Goal: Information Seeking & Learning: Learn about a topic

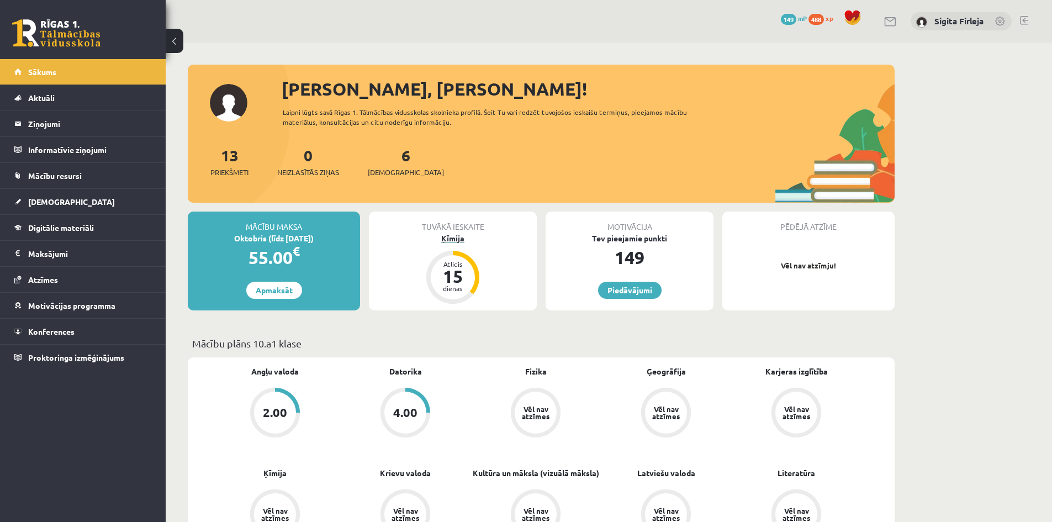
click at [462, 272] on div "15" at bounding box center [452, 276] width 33 height 18
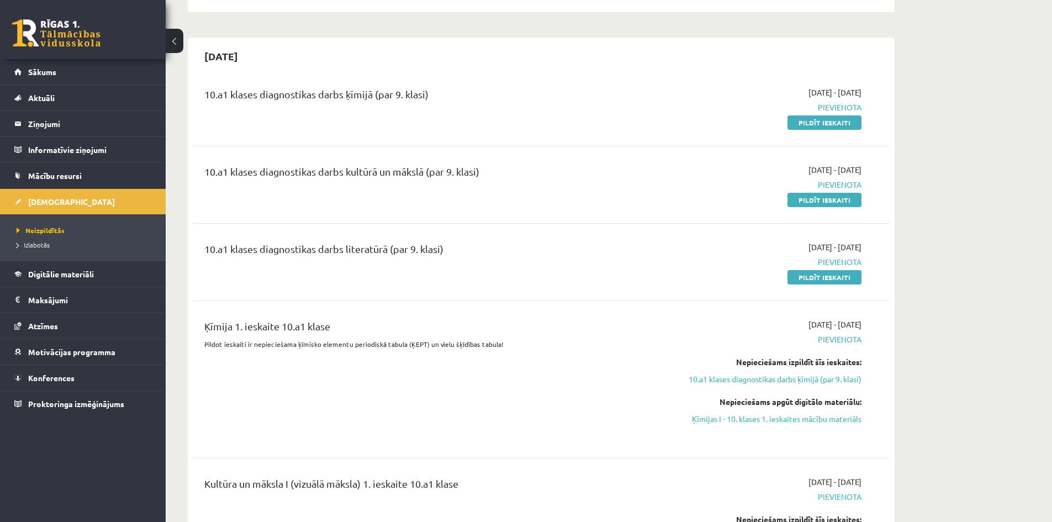
scroll to position [276, 0]
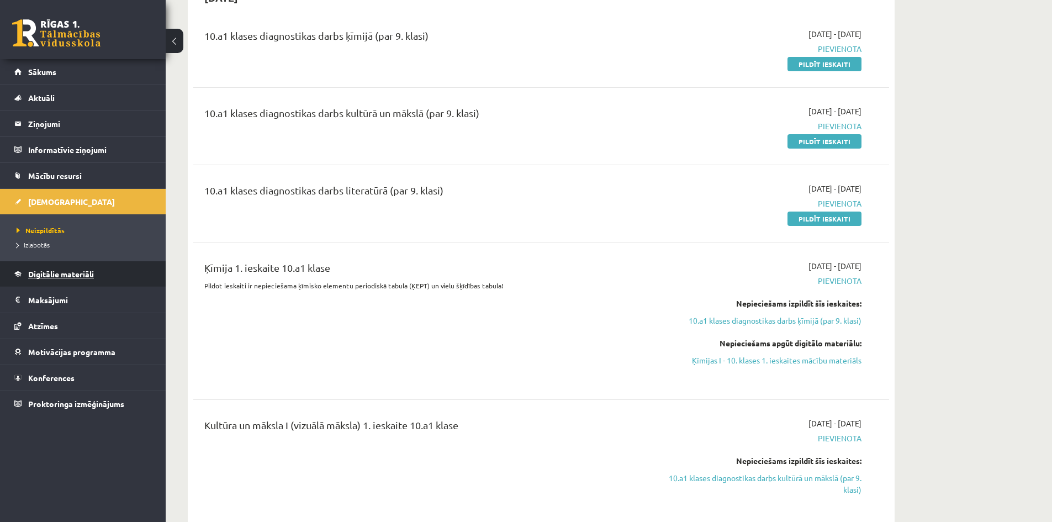
click at [75, 277] on span "Digitālie materiāli" at bounding box center [61, 274] width 66 height 10
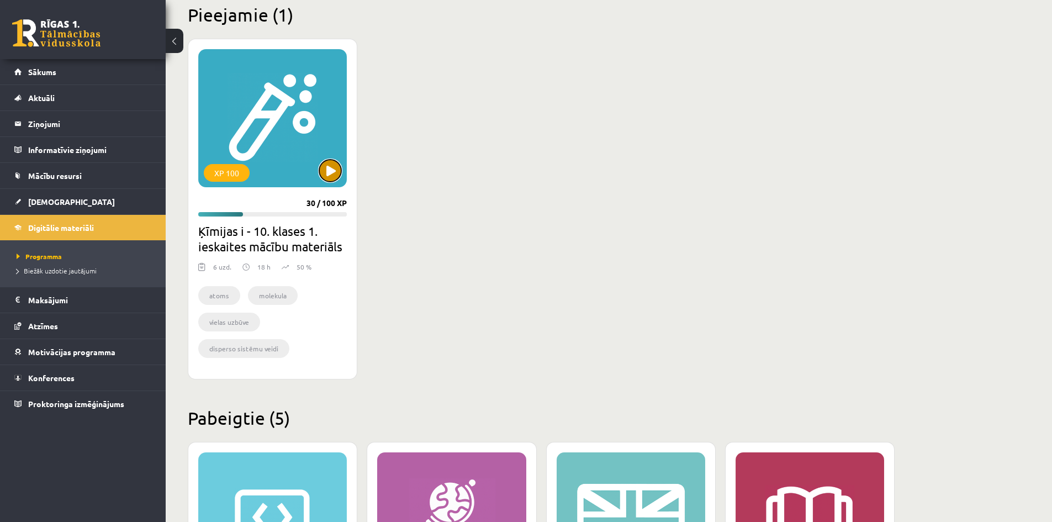
click at [334, 170] on button at bounding box center [330, 171] width 22 height 22
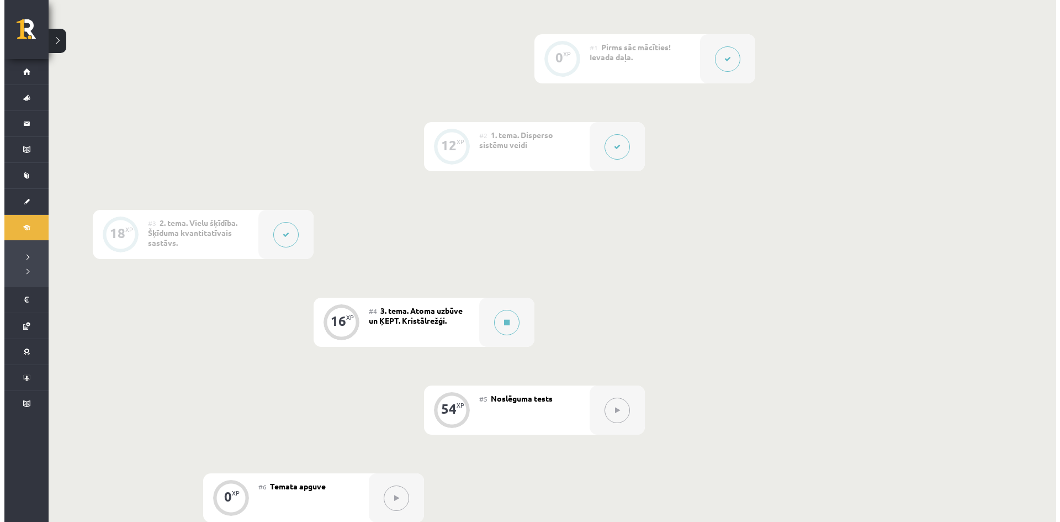
scroll to position [331, 0]
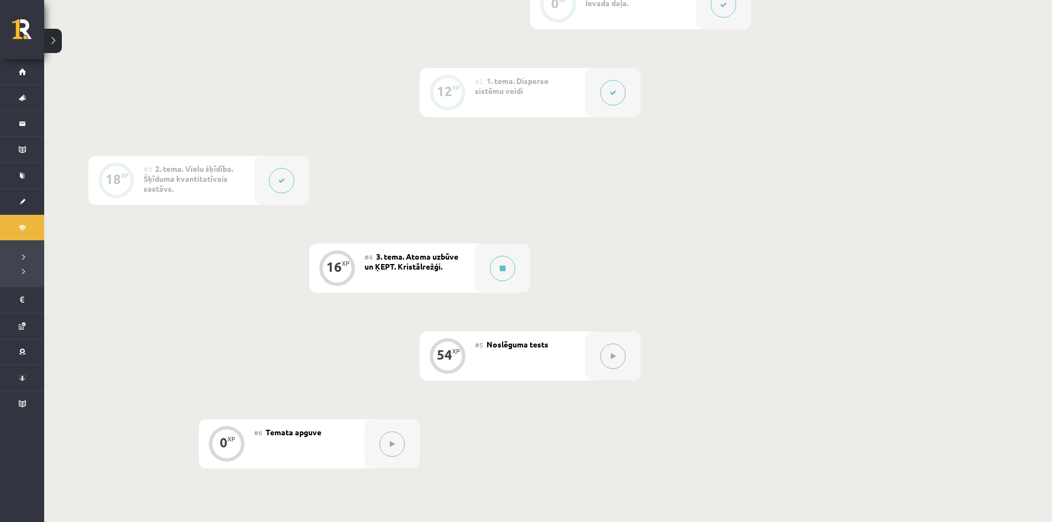
click at [464, 265] on div "#4 3. tema. Atoma uzbūve un ĶEPT. Kristālrežģi." at bounding box center [419, 268] width 110 height 49
click at [494, 267] on button at bounding box center [502, 268] width 25 height 25
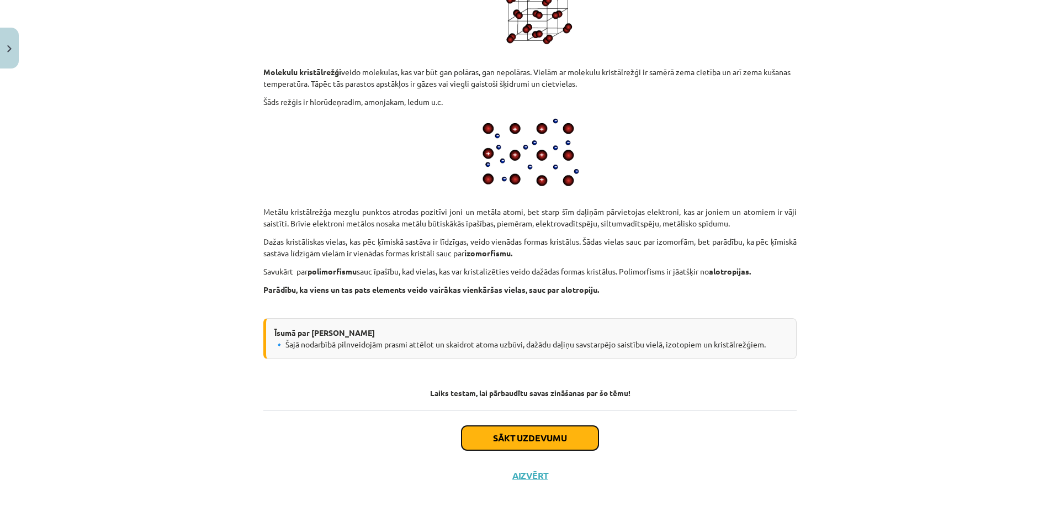
click at [525, 435] on button "Sākt uzdevumu" at bounding box center [530, 438] width 137 height 24
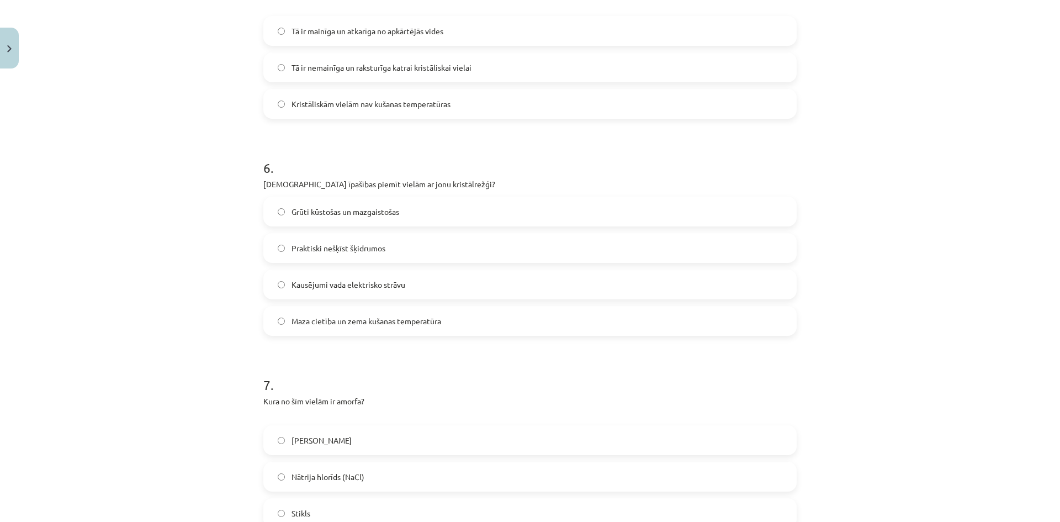
scroll to position [1202, 0]
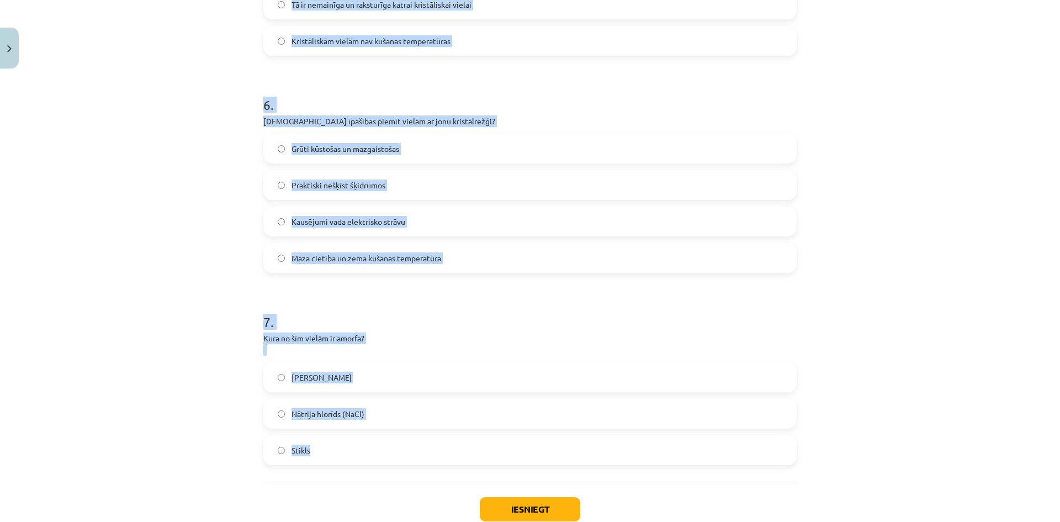
drag, startPoint x: 247, startPoint y: 214, endPoint x: 415, endPoint y: 456, distance: 294.4
click at [417, 457] on div "Mācību tēma: Ķīmijas i - 10. klases 1. ieskaites mācību materiāls #4 3. tema. A…" at bounding box center [530, 261] width 1060 height 522
copy form "1 . Cik enerģijas līmeņos izvietojušies elektroni kriptona atomā? 8 5 3 4 2 . K…"
drag, startPoint x: 223, startPoint y: 161, endPoint x: 261, endPoint y: 162, distance: 38.1
click at [223, 160] on div "Mācību tēma: Ķīmijas i - 10. klases 1. ieskaites mācību materiāls #4 3. tema. A…" at bounding box center [530, 261] width 1060 height 522
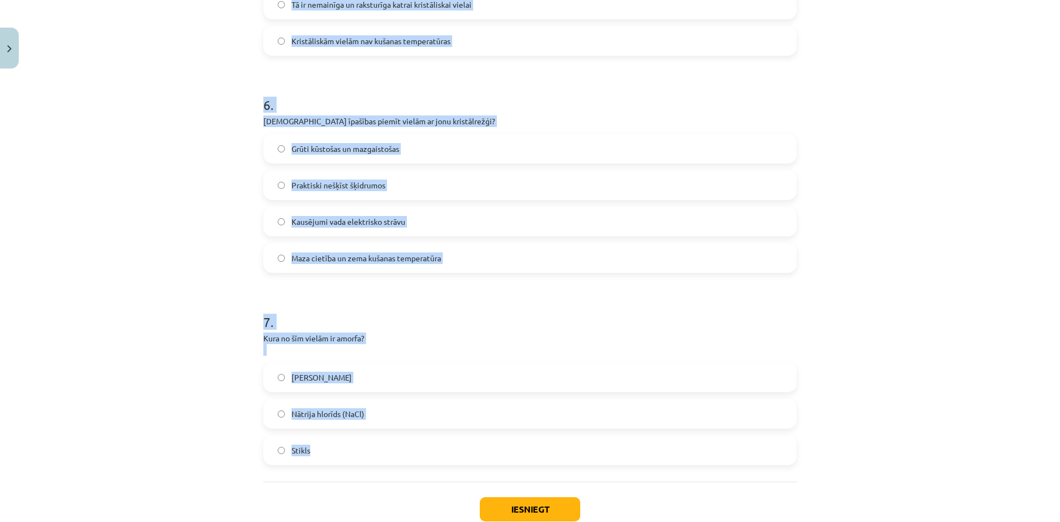
click at [478, 156] on label "Grūti kūstošas un mazgaistošas" at bounding box center [530, 149] width 531 height 28
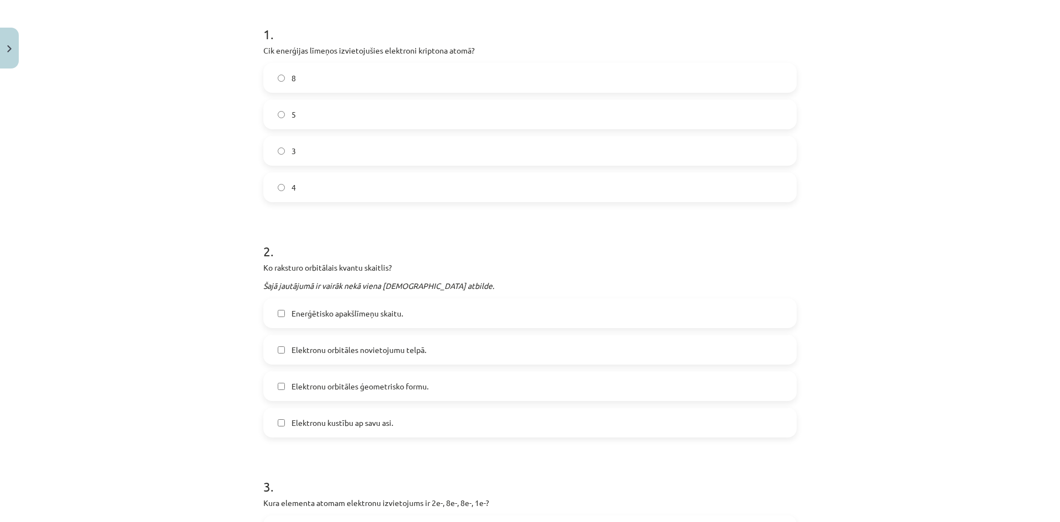
scroll to position [98, 0]
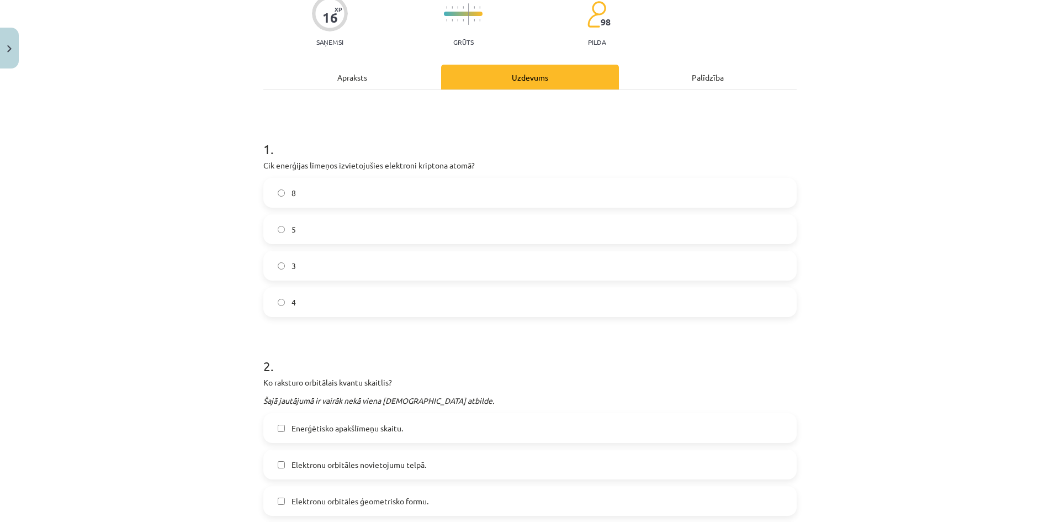
click at [306, 304] on label "4" at bounding box center [530, 302] width 531 height 28
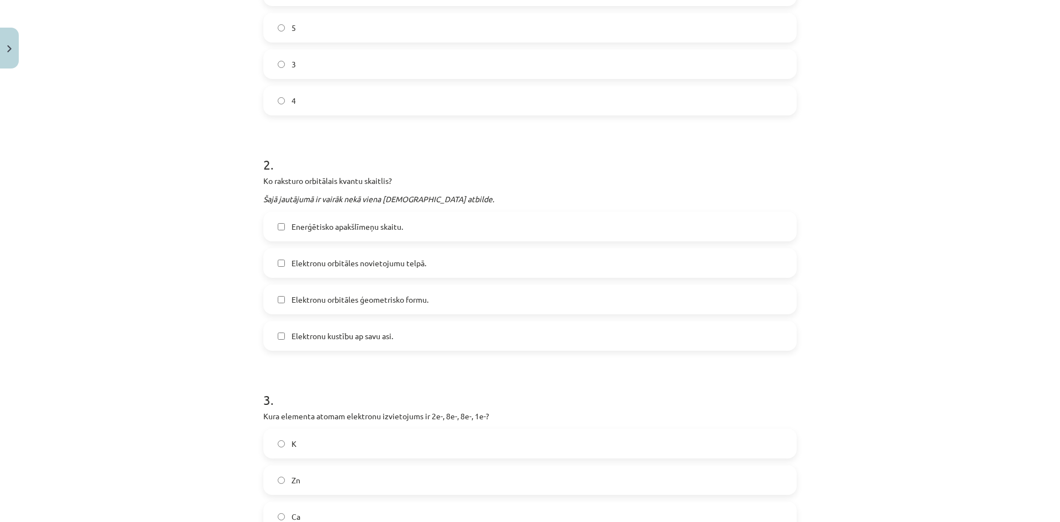
scroll to position [319, 0]
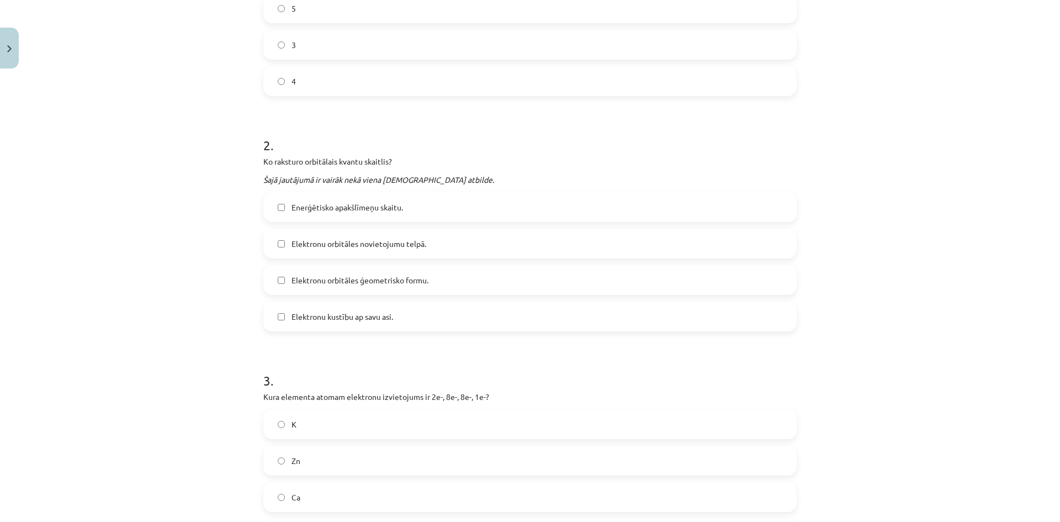
click at [345, 243] on span "Elektronu orbitāles novietojumu telpā." at bounding box center [359, 244] width 135 height 12
click at [387, 282] on span "Elektronu orbitāles ģeometrisko formu." at bounding box center [360, 280] width 137 height 12
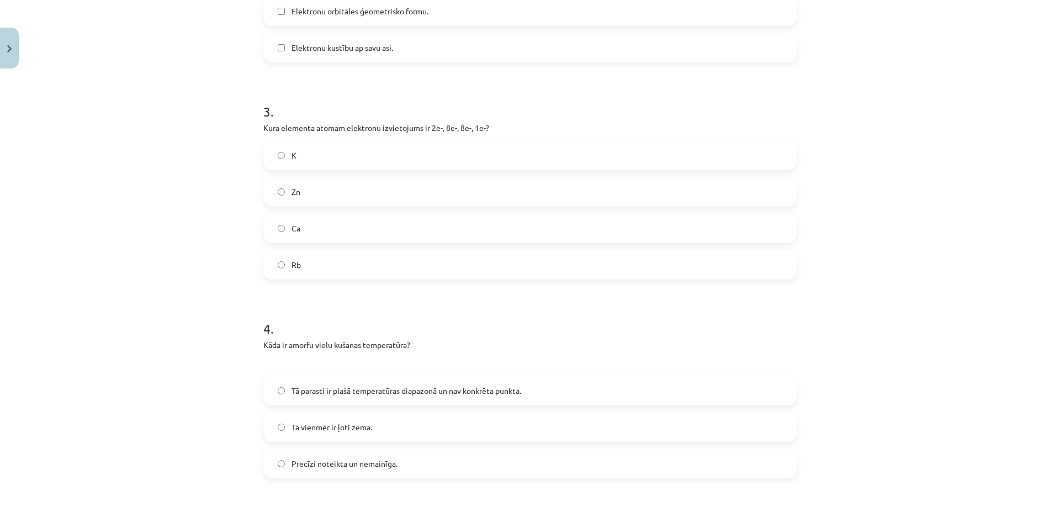
scroll to position [595, 0]
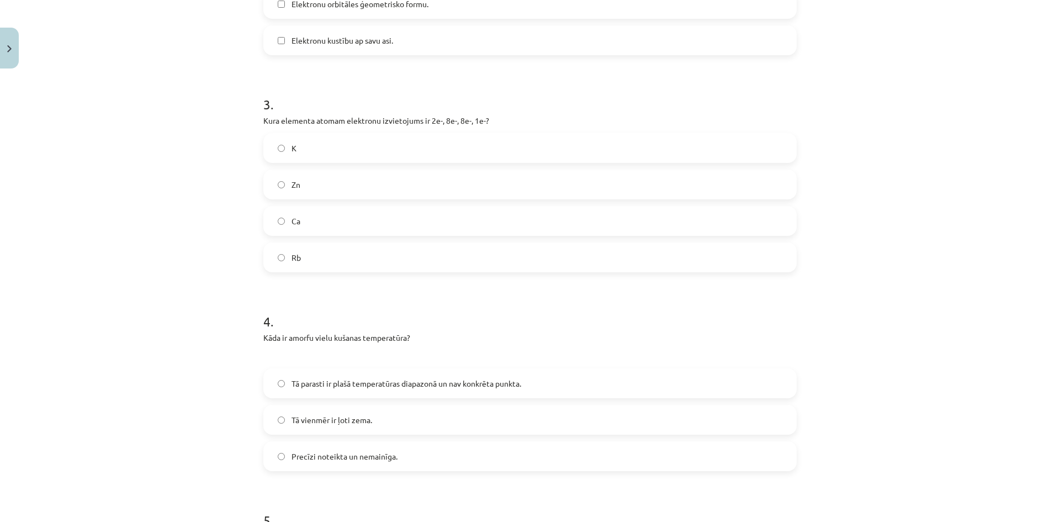
click at [315, 146] on label "K" at bounding box center [530, 148] width 531 height 28
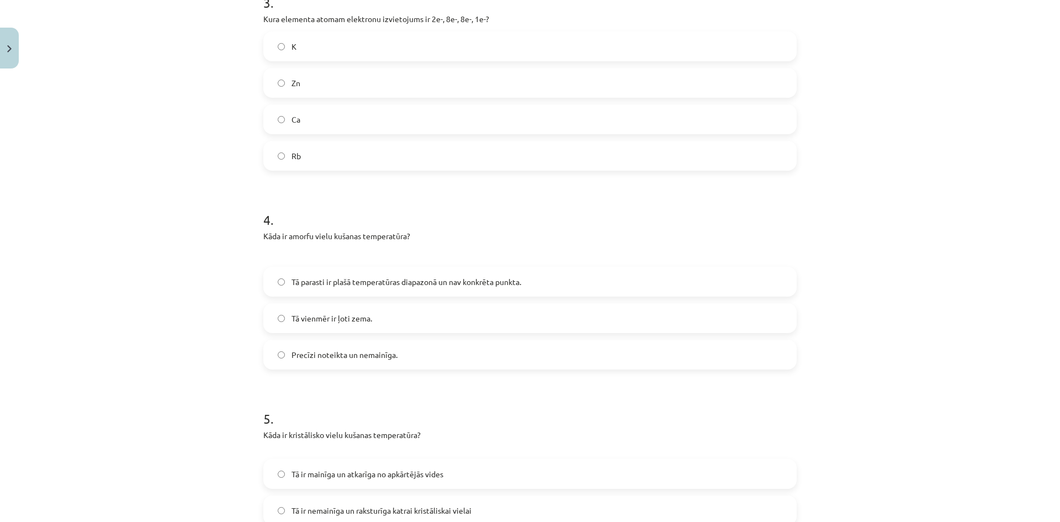
scroll to position [705, 0]
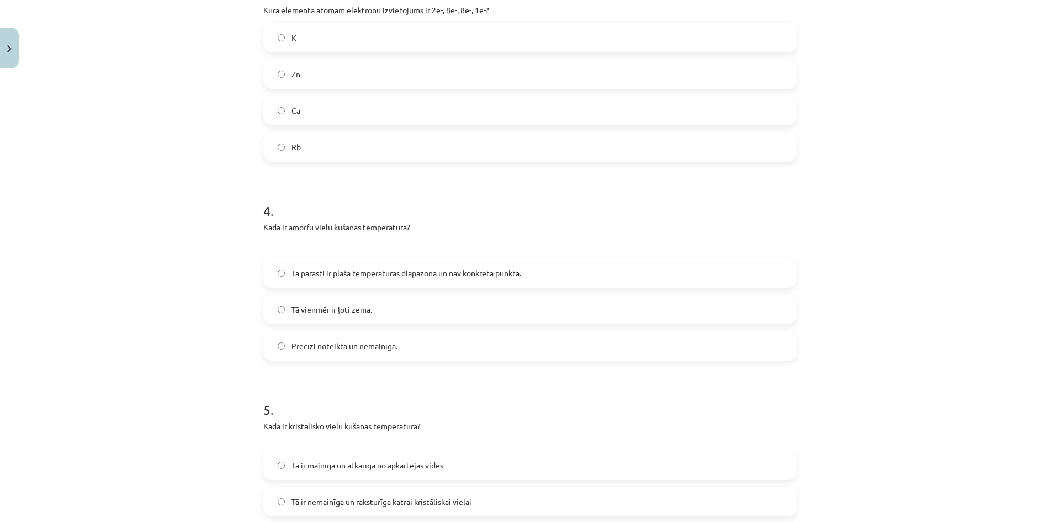
click at [362, 278] on span "Tā parasti ir plašā temperatūras diapazonā un nav konkrēta punkta." at bounding box center [407, 273] width 230 height 12
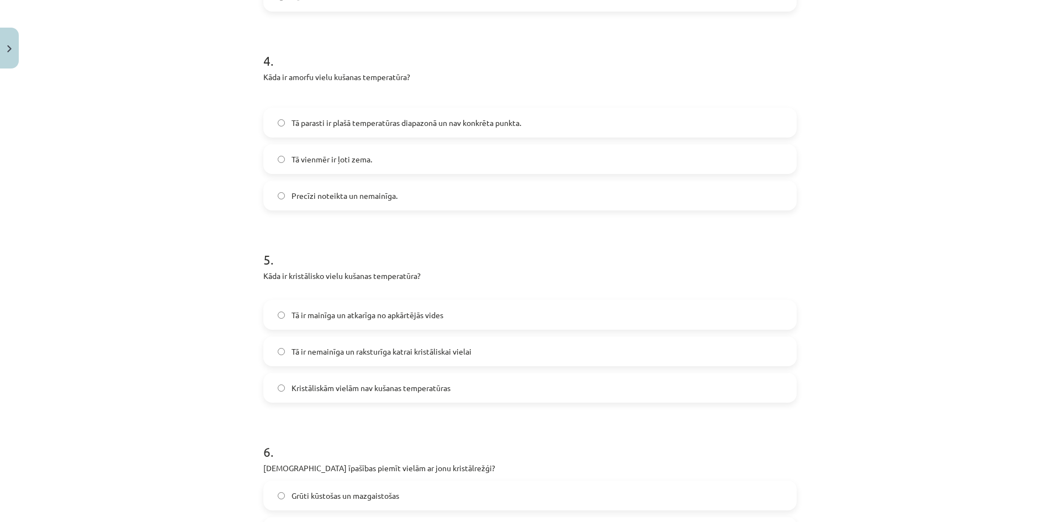
scroll to position [871, 0]
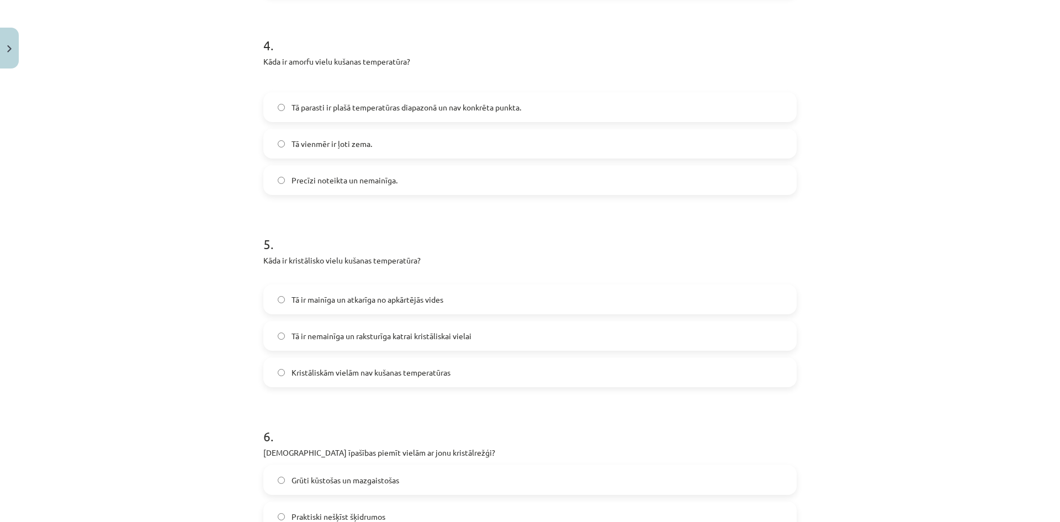
click at [388, 338] on span "Tā ir nemainīga un raksturīga katrai kristāliskai vielai" at bounding box center [382, 336] width 180 height 12
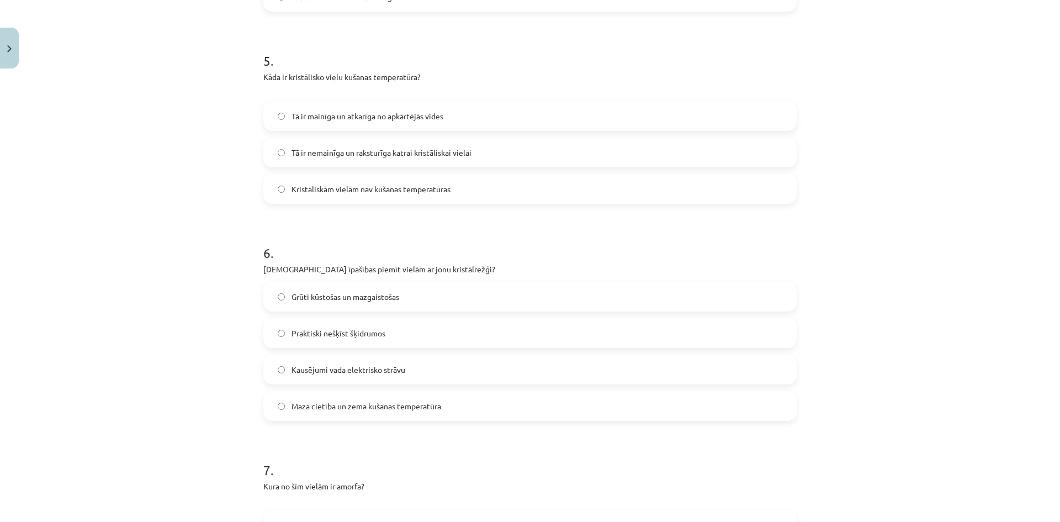
scroll to position [1092, 0]
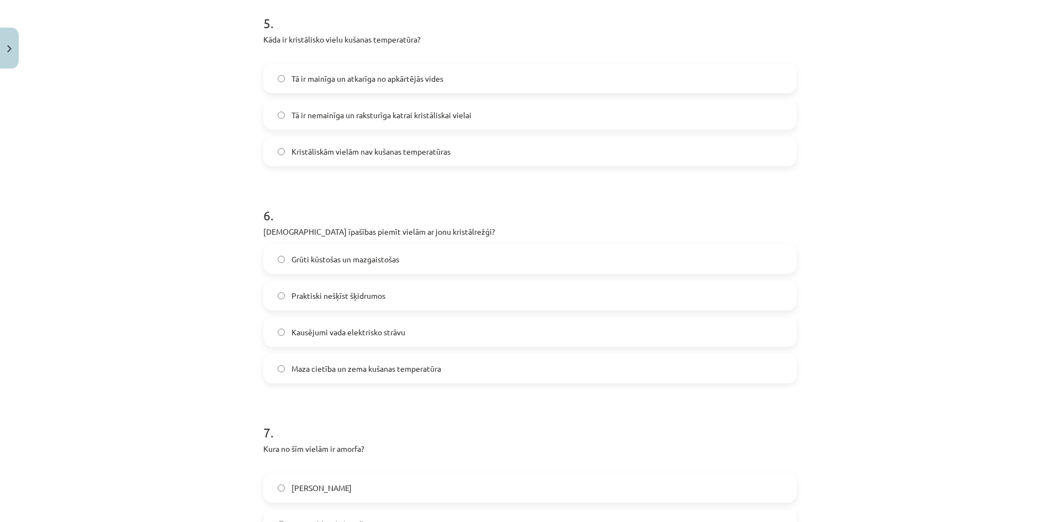
click at [329, 294] on span "Praktiski nešķīst šķidrumos" at bounding box center [339, 296] width 94 height 12
click at [335, 256] on span "Grūti kūstošas un mazgaistošas" at bounding box center [346, 259] width 108 height 12
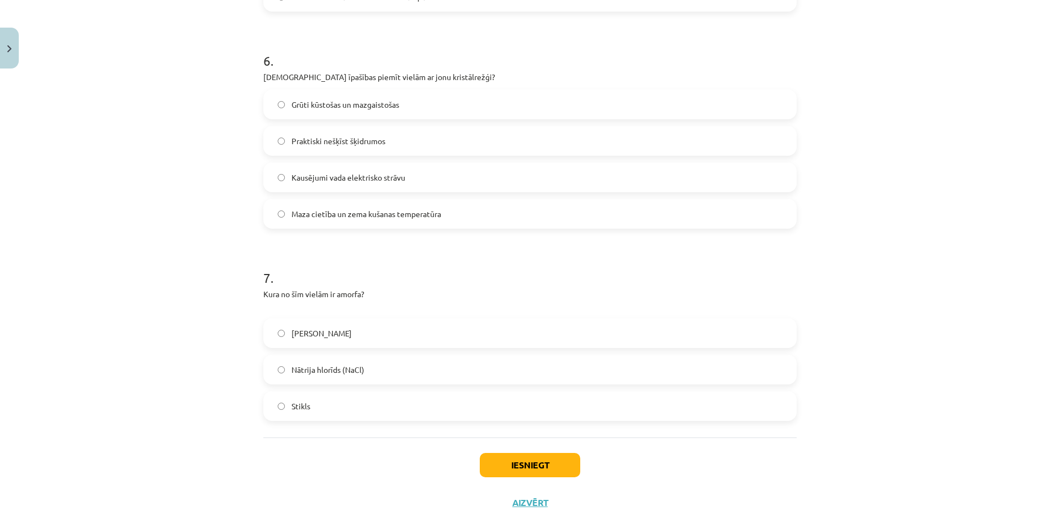
scroll to position [1273, 0]
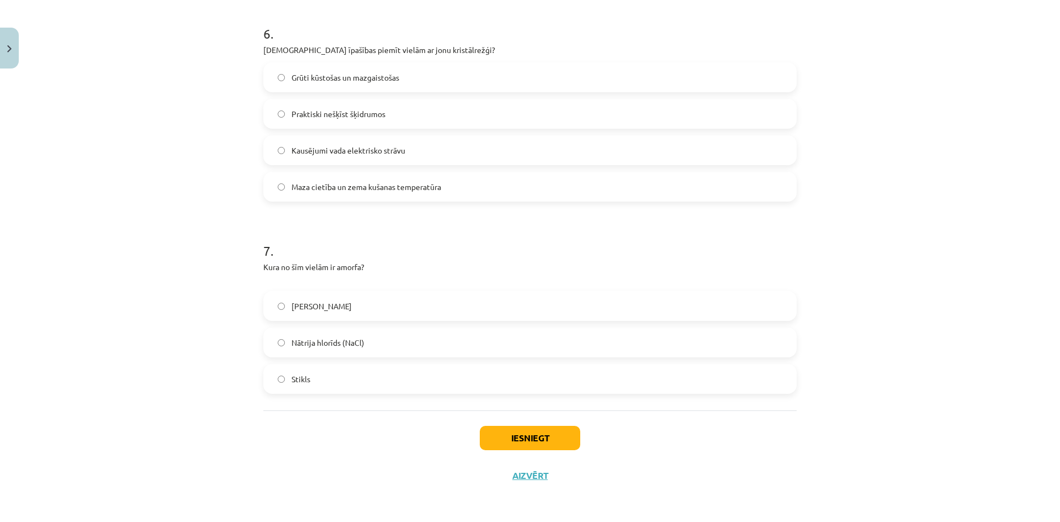
click at [315, 379] on label "Stikls" at bounding box center [530, 379] width 531 height 28
click at [528, 442] on button "Iesniegt" at bounding box center [530, 438] width 101 height 24
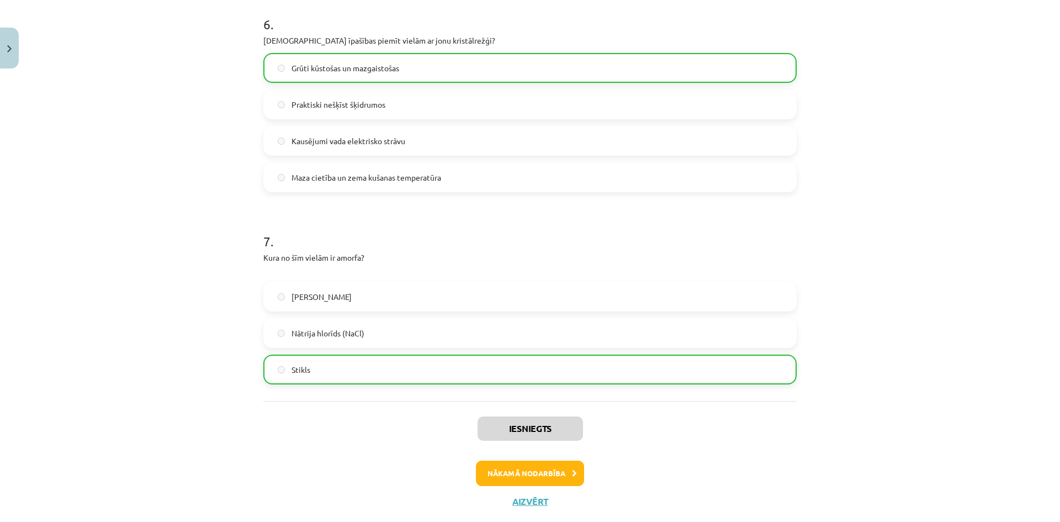
scroll to position [1309, 0]
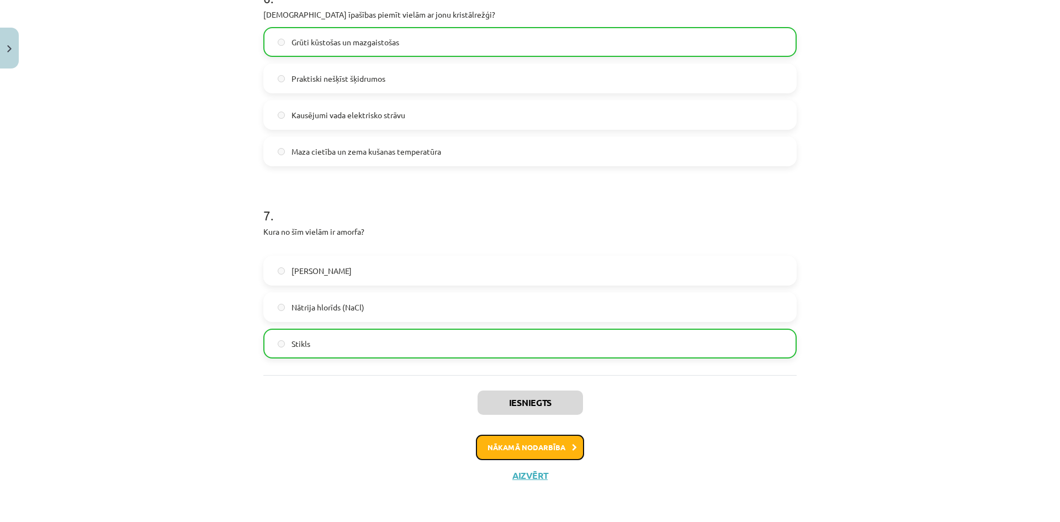
click at [519, 453] on button "Nākamā nodarbība" at bounding box center [530, 447] width 108 height 25
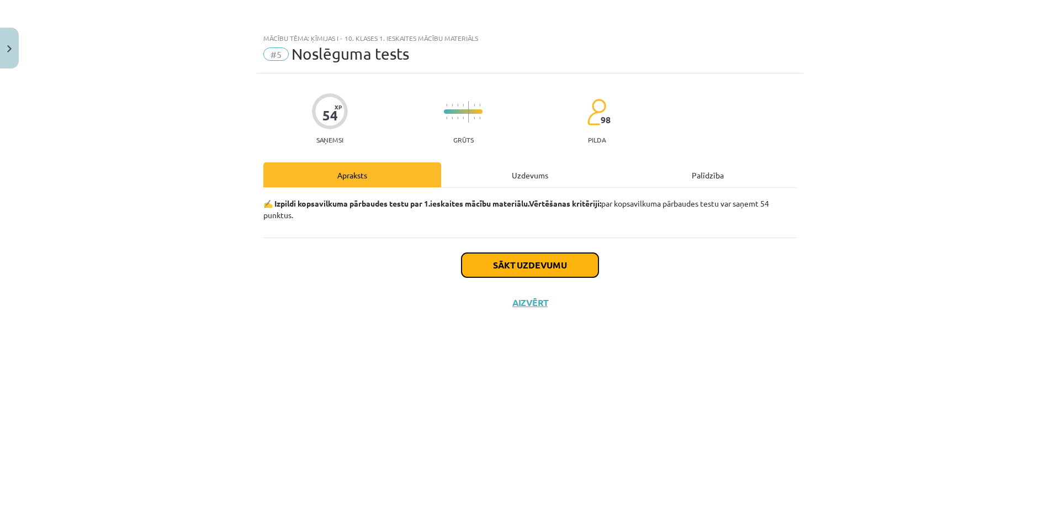
click at [512, 272] on button "Sākt uzdevumu" at bounding box center [530, 265] width 137 height 24
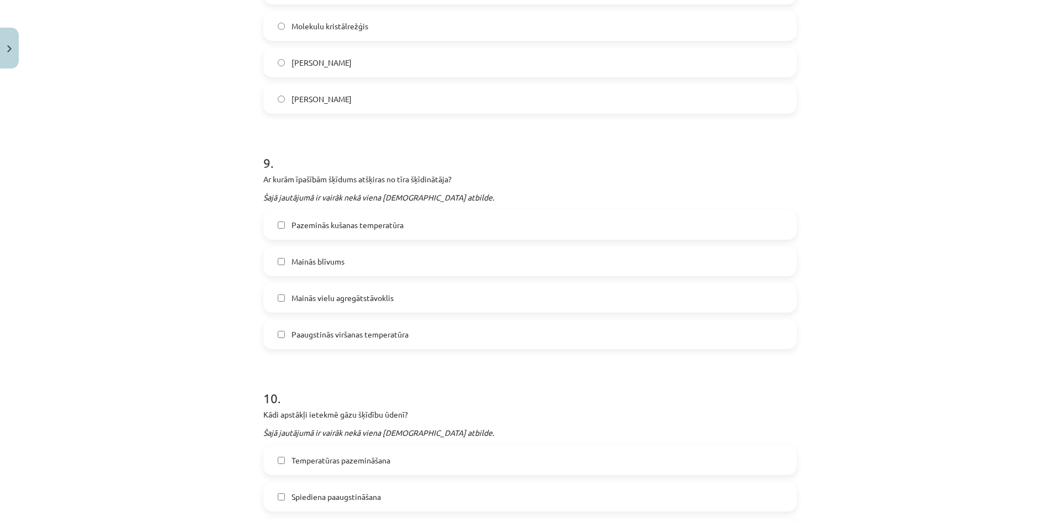
scroll to position [2049, 0]
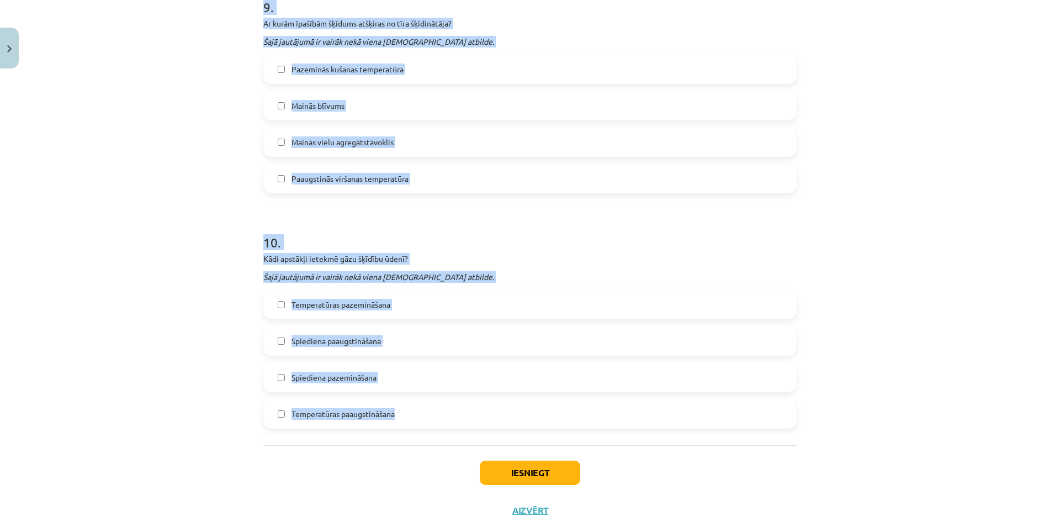
drag, startPoint x: 252, startPoint y: 260, endPoint x: 419, endPoint y: 429, distance: 237.4
click at [419, 429] on div "Mācību tēma: Ķīmijas i - 10. klases 1. ieskaites mācību materiāls #5 Noslēguma …" at bounding box center [530, 261] width 1060 height 522
copy form "Kura atbilde ir nepareiza attiecībā uz elementu ar relatīvo atommasu 197? Šajā …"
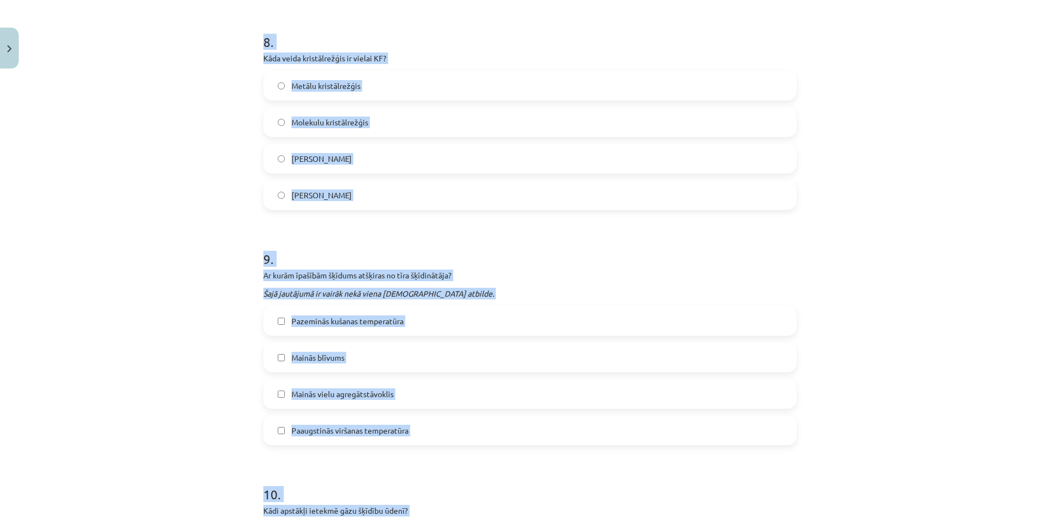
scroll to position [1662, 0]
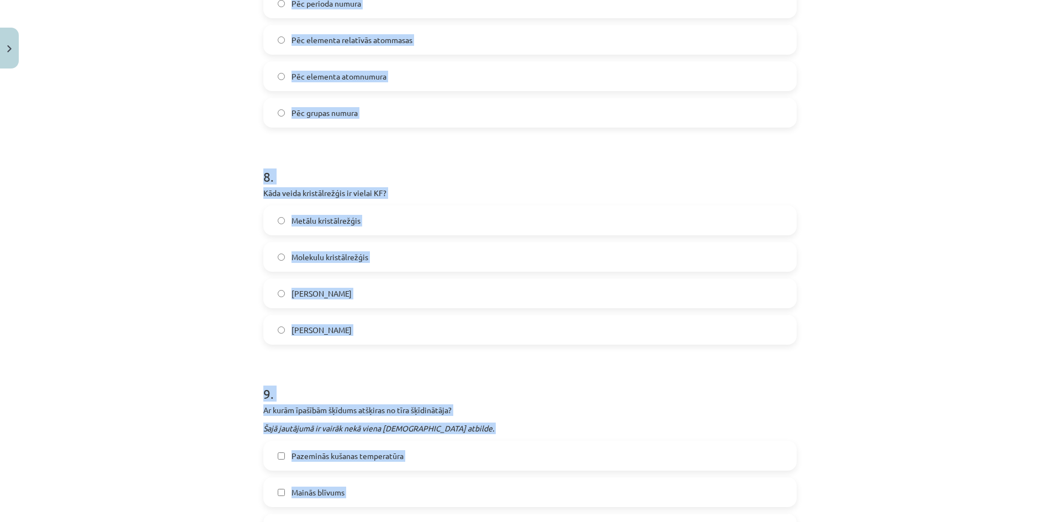
click at [162, 235] on div "Mācību tēma: Ķīmijas i - 10. klases 1. ieskaites mācību materiāls #5 Noslēguma …" at bounding box center [530, 261] width 1060 height 522
click at [506, 184] on div "8 . Kāda veida kristālrežģis ir vielai KF? Metālu kristālrežģis Molekulu kristā…" at bounding box center [529, 247] width 533 height 195
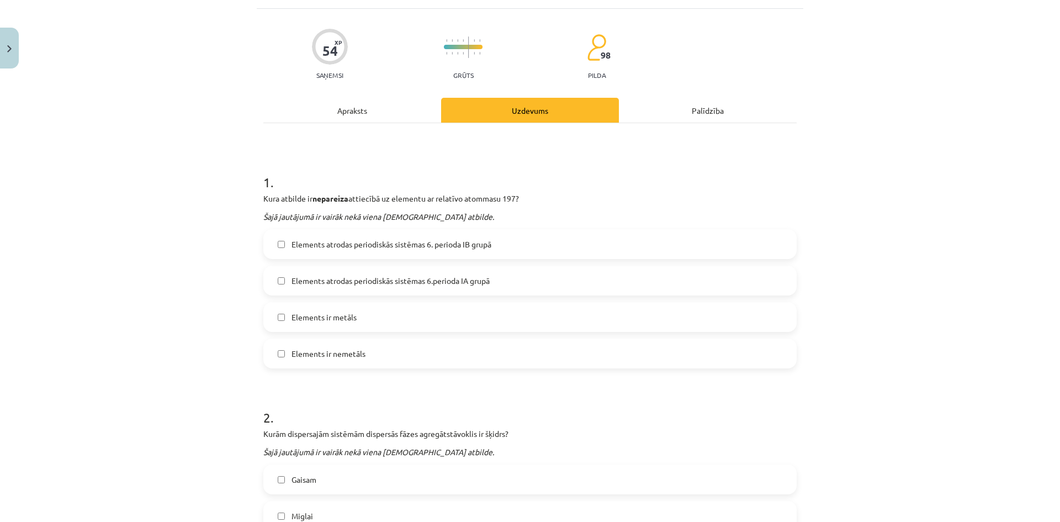
scroll to position [166, 0]
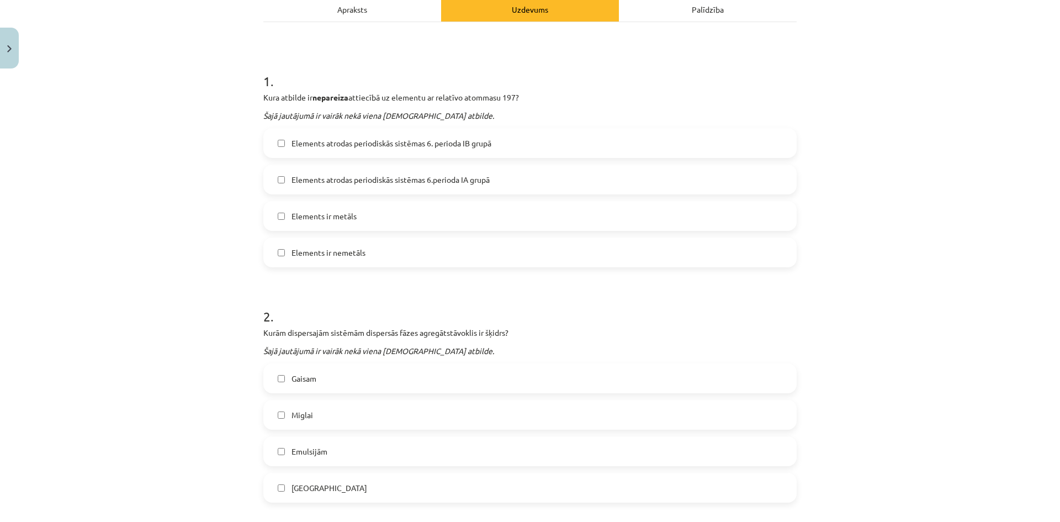
click at [428, 140] on span "Elements atrodas periodiskās sistēmas 6. perioda IB grupā" at bounding box center [392, 144] width 200 height 12
click at [386, 216] on label "Elements ir metāls" at bounding box center [530, 216] width 531 height 28
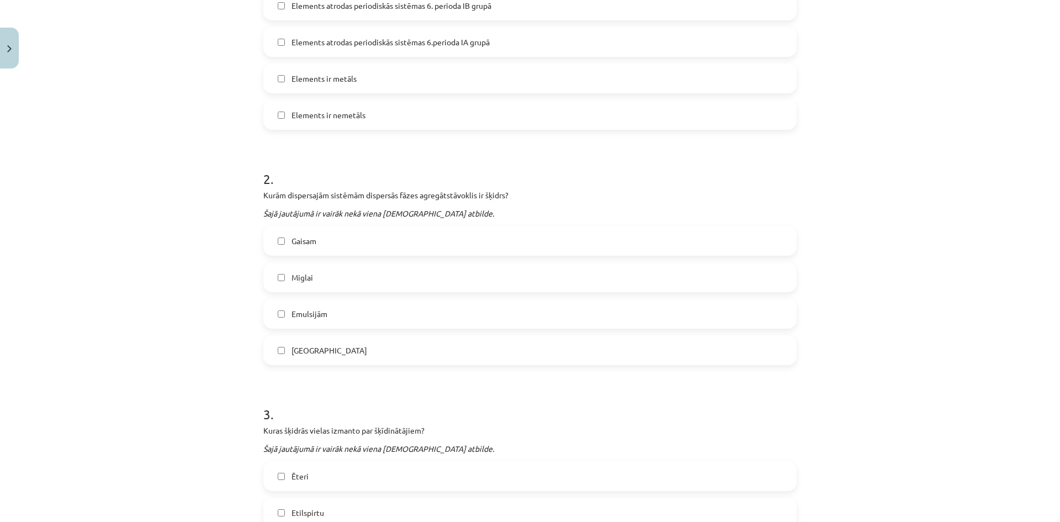
scroll to position [331, 0]
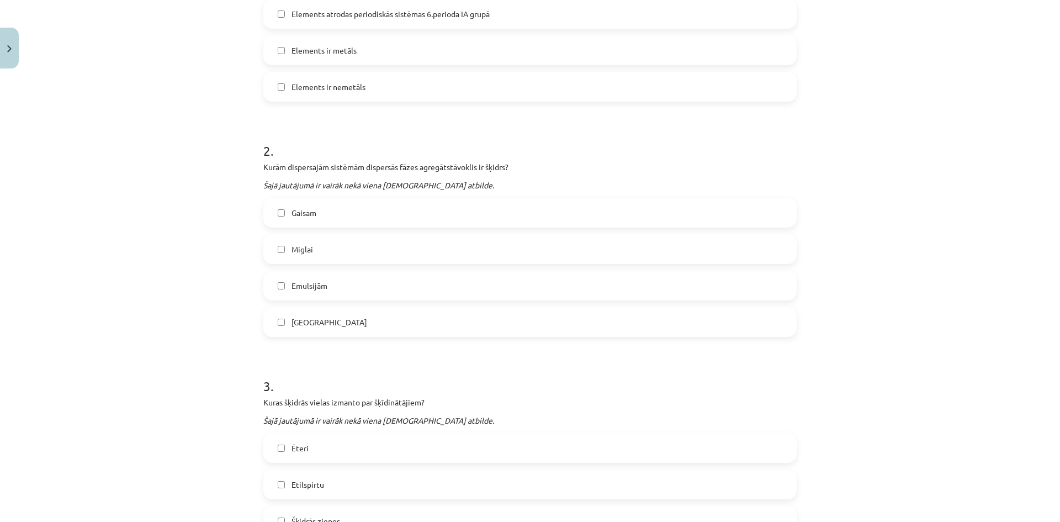
click at [330, 286] on label "Emulsijām" at bounding box center [530, 286] width 531 height 28
click at [316, 240] on label "Miglai" at bounding box center [530, 249] width 531 height 28
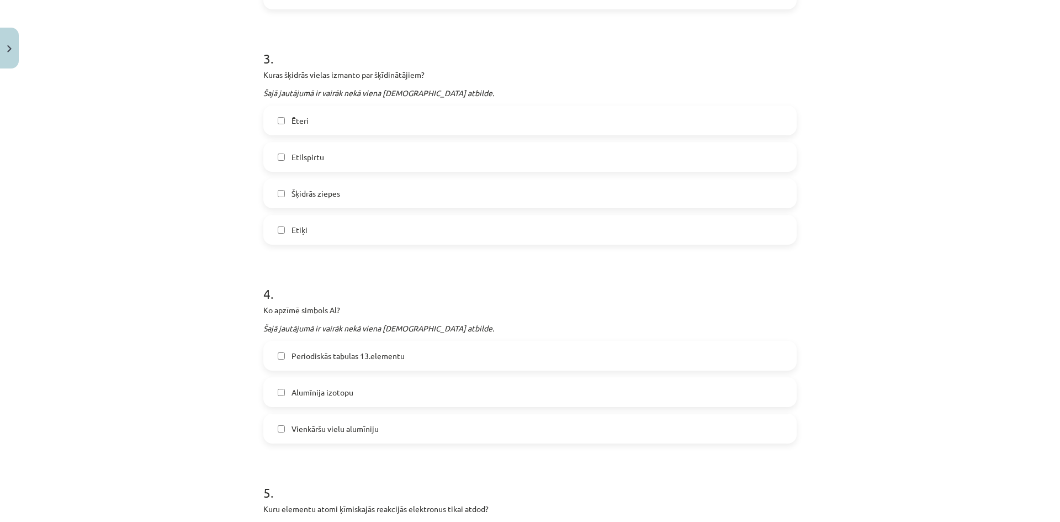
scroll to position [663, 0]
click at [335, 154] on label "Etilspirtu" at bounding box center [530, 153] width 531 height 28
click at [315, 114] on label "Ēteri" at bounding box center [530, 117] width 531 height 28
drag, startPoint x: 345, startPoint y: 228, endPoint x: 345, endPoint y: 235, distance: 7.2
click at [345, 229] on label "Etiķi" at bounding box center [530, 226] width 531 height 28
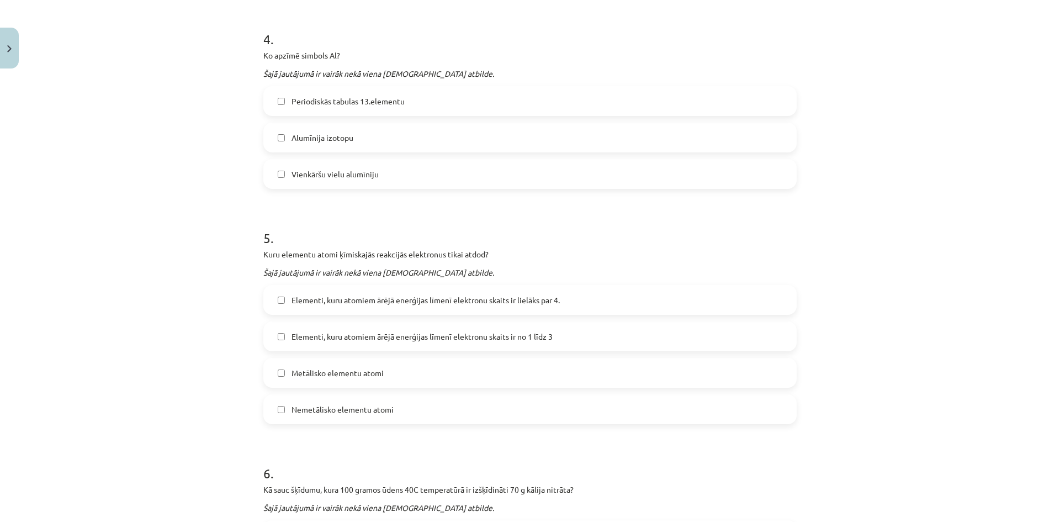
scroll to position [939, 0]
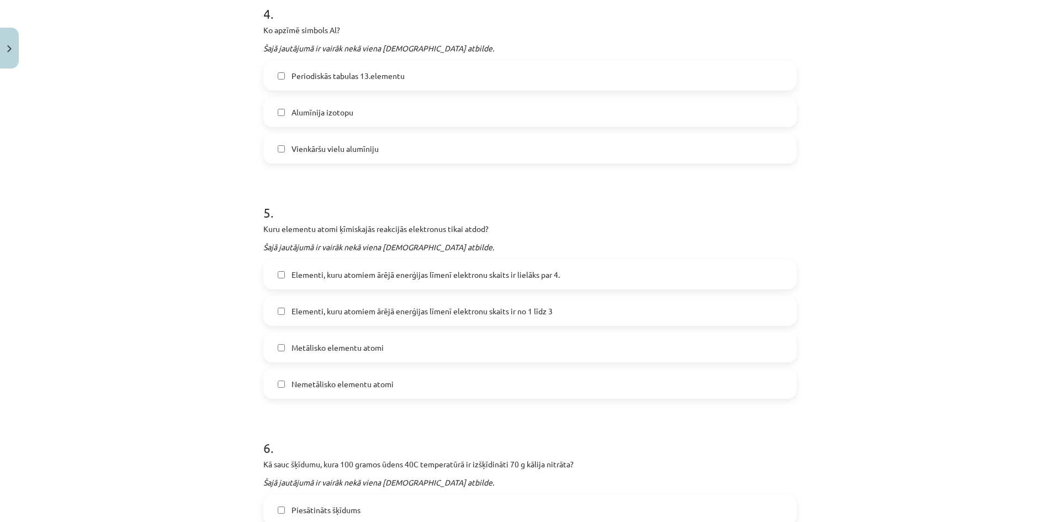
click at [343, 76] on span "Periodiskās tabulas 13.elementu" at bounding box center [348, 76] width 113 height 12
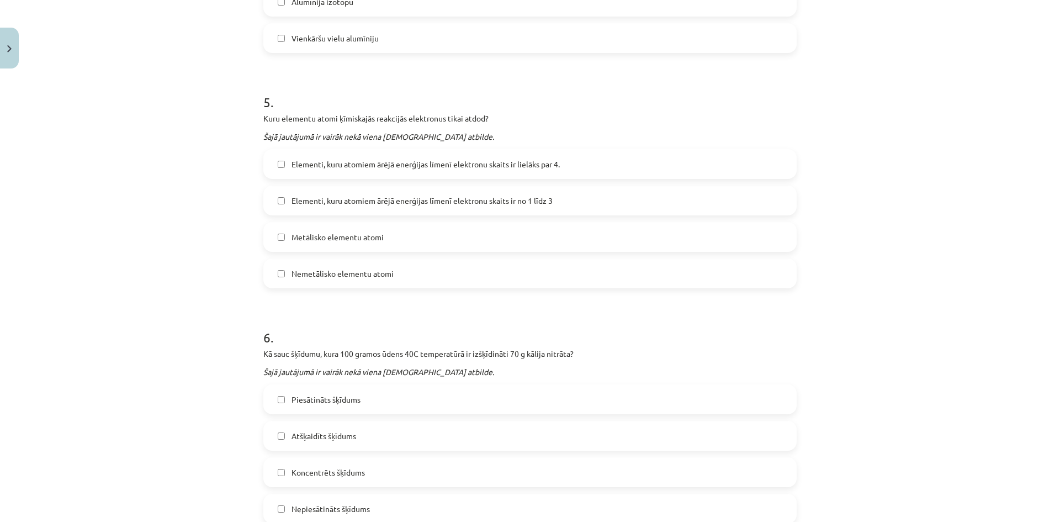
click at [450, 195] on span "Elementi, kuru atomiem ārējā enerģijas līmenī elektronu skaits ir no 1 līdz 3" at bounding box center [422, 201] width 261 height 12
click at [404, 235] on label "Metālisko elementu atomi" at bounding box center [530, 237] width 531 height 28
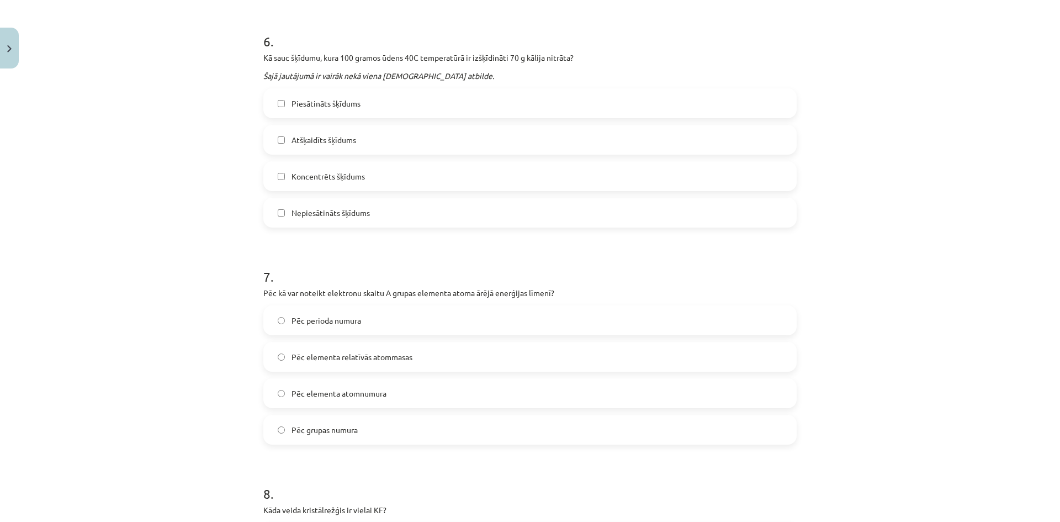
scroll to position [1325, 0]
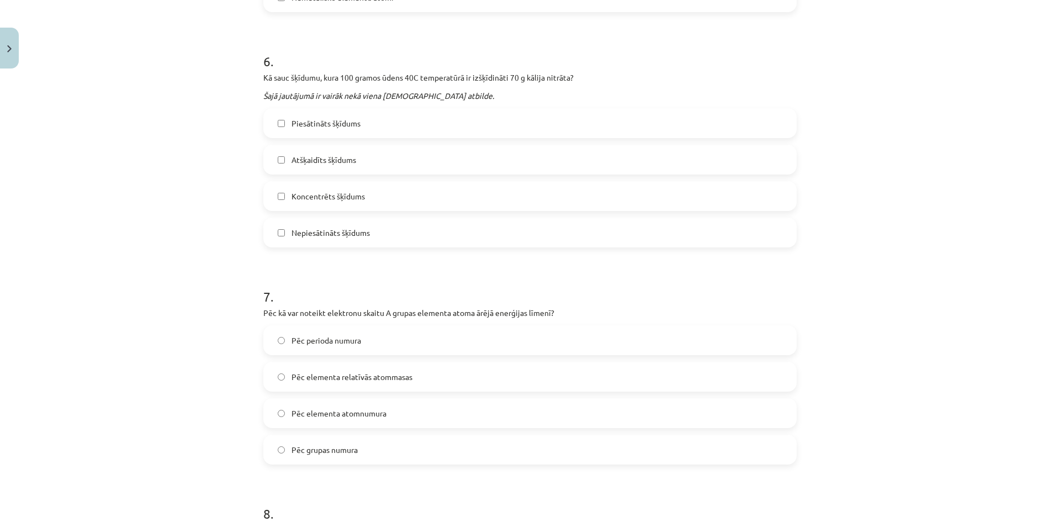
click at [348, 123] on span "Piesātināts šķīdums" at bounding box center [326, 124] width 69 height 12
click at [351, 198] on span "Koncentrēts šķīdums" at bounding box center [328, 197] width 73 height 12
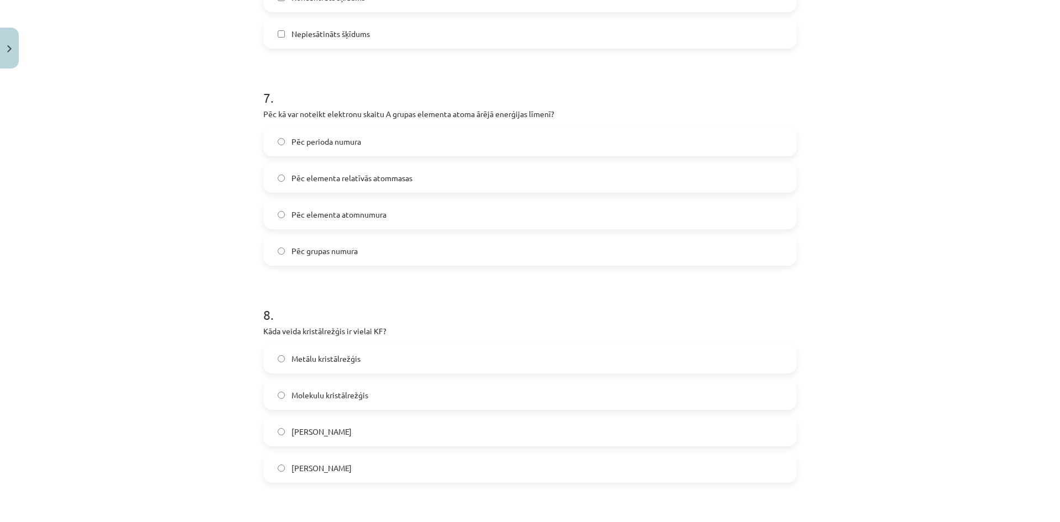
scroll to position [1491, 0]
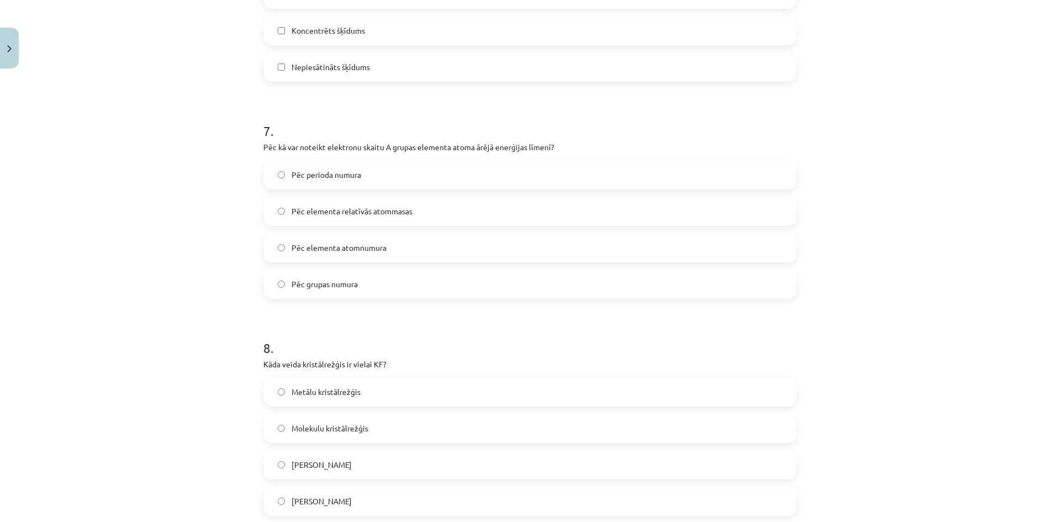
click at [332, 284] on span "Pēc grupas numura" at bounding box center [325, 284] width 66 height 12
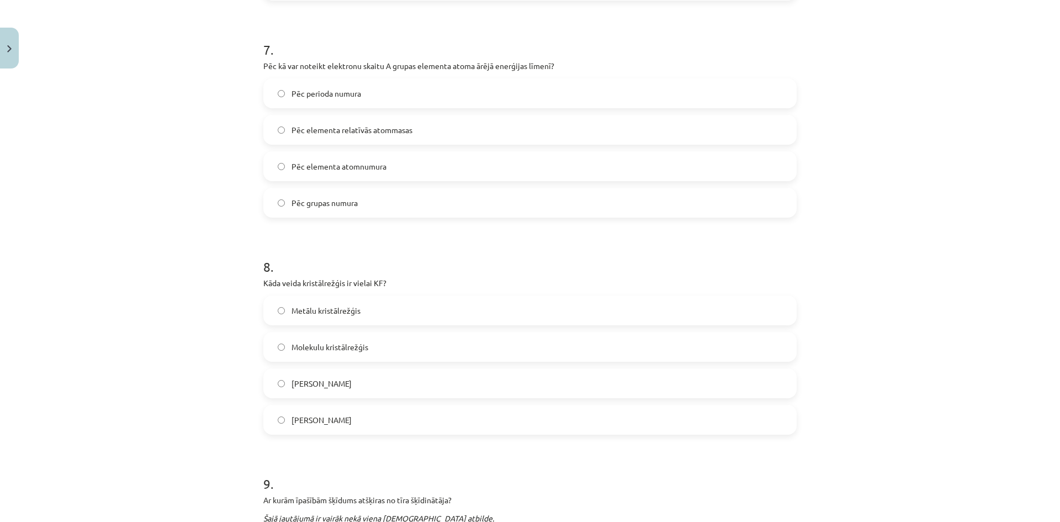
scroll to position [1601, 0]
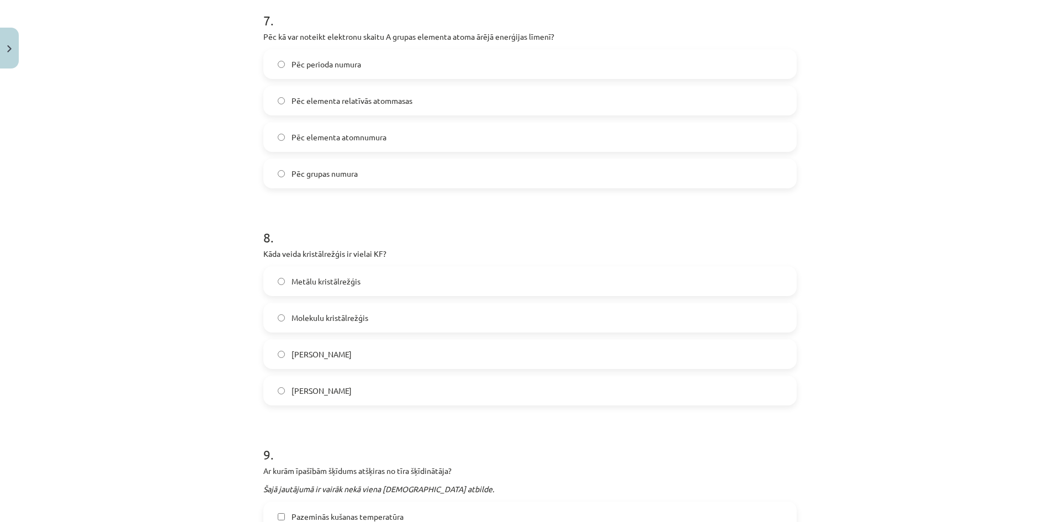
click at [340, 393] on span "Jonu kristālrežģis" at bounding box center [322, 391] width 60 height 12
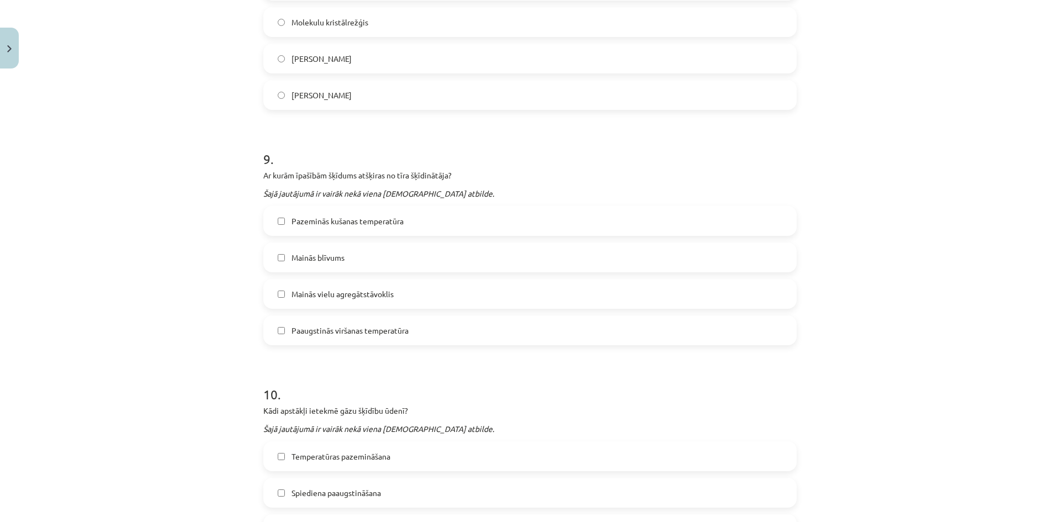
scroll to position [1878, 0]
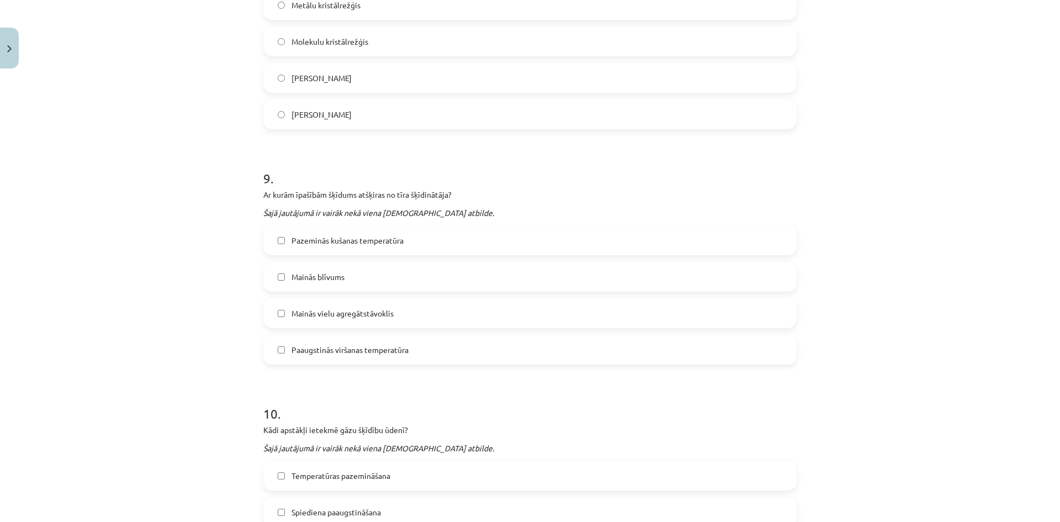
click at [272, 274] on label "Mainās blīvums" at bounding box center [530, 277] width 531 height 28
click at [273, 353] on label "Paaugstinās viršanas temperatūra" at bounding box center [530, 350] width 531 height 28
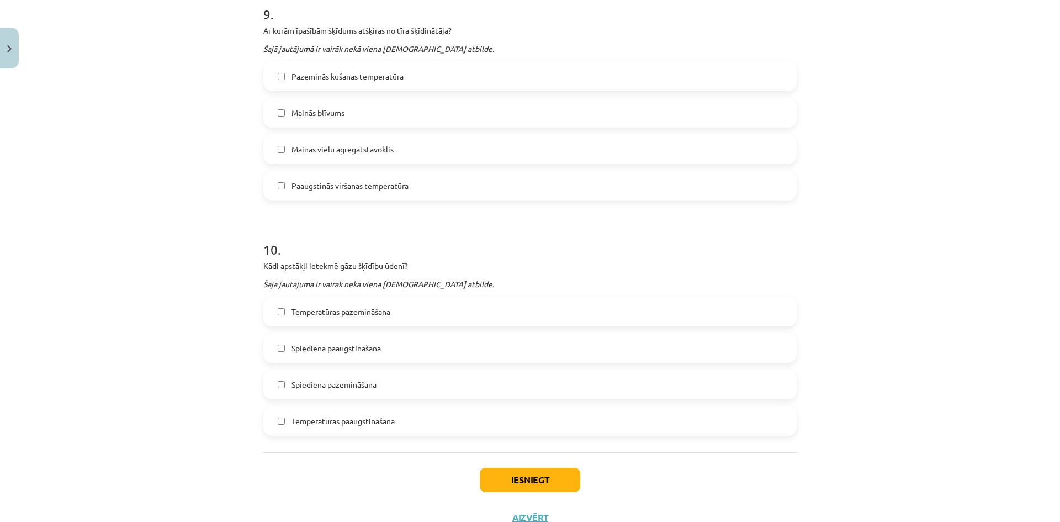
scroll to position [2043, 0]
click at [545, 477] on button "Iesniegt" at bounding box center [530, 478] width 101 height 24
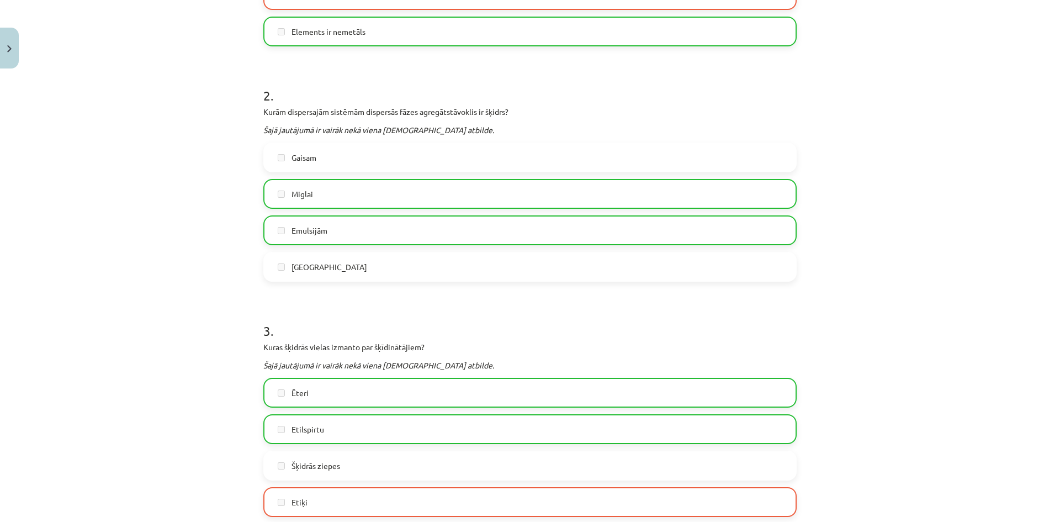
scroll to position [0, 0]
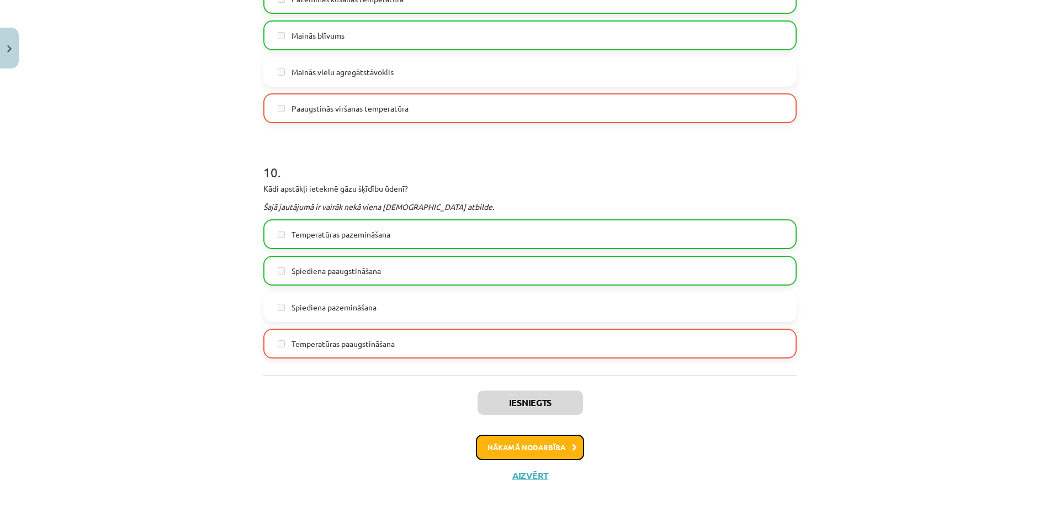
click at [521, 453] on button "Nākamā nodarbība" at bounding box center [530, 447] width 108 height 25
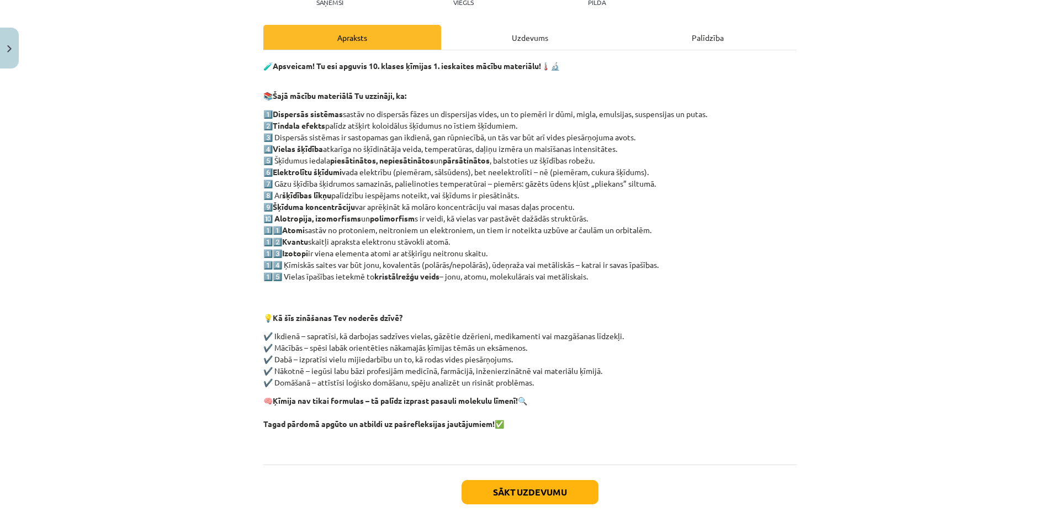
scroll to position [192, 0]
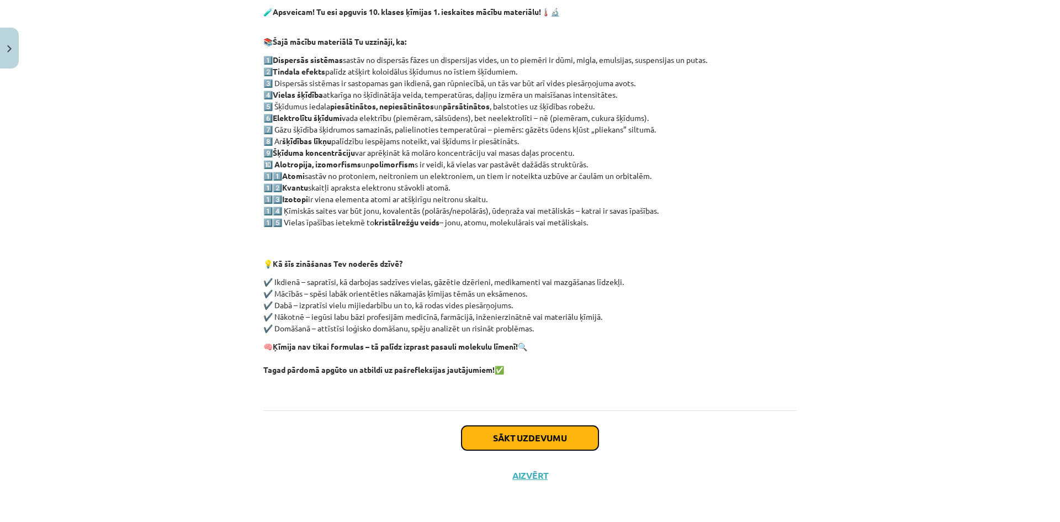
click at [508, 441] on button "Sākt uzdevumu" at bounding box center [530, 438] width 137 height 24
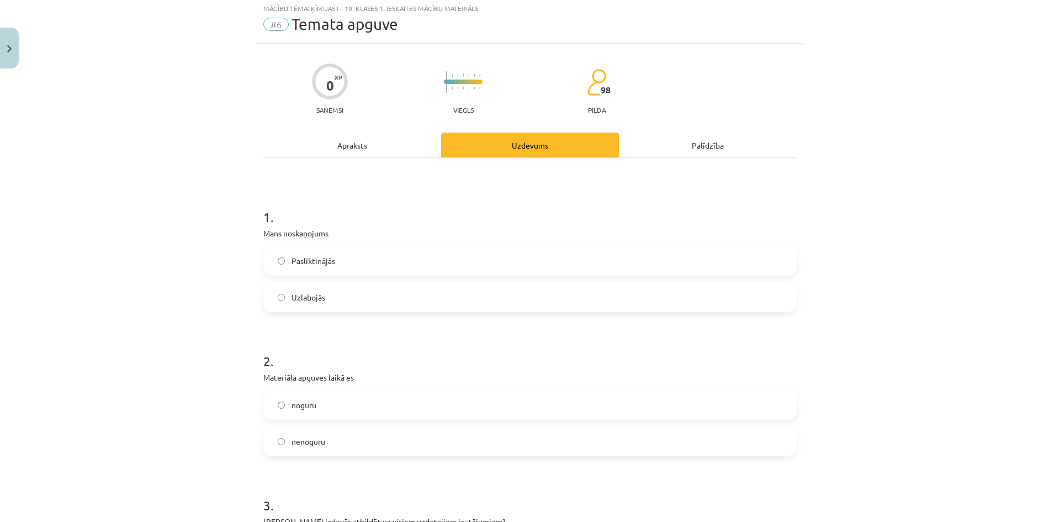
scroll to position [28, 0]
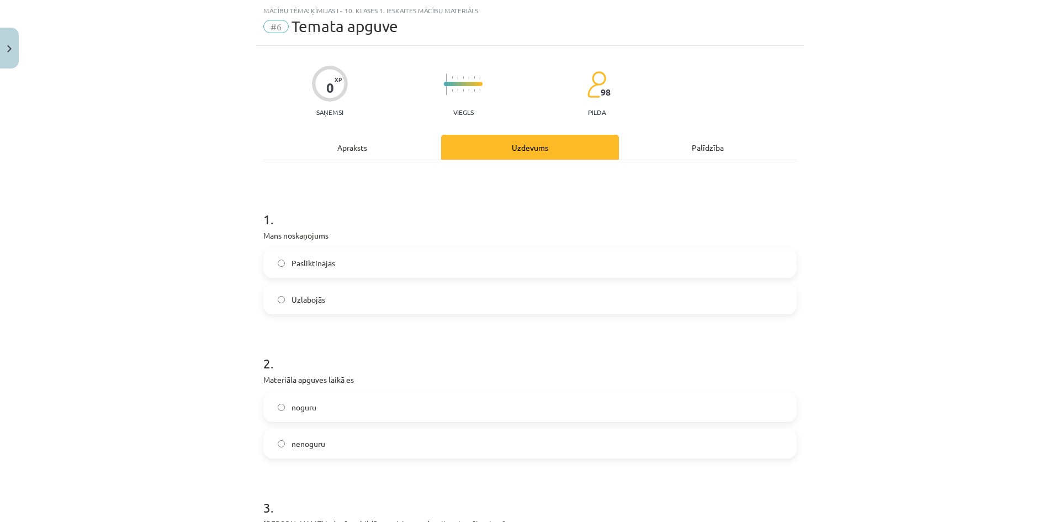
click at [341, 265] on label "Pasliktinājās" at bounding box center [530, 263] width 531 height 28
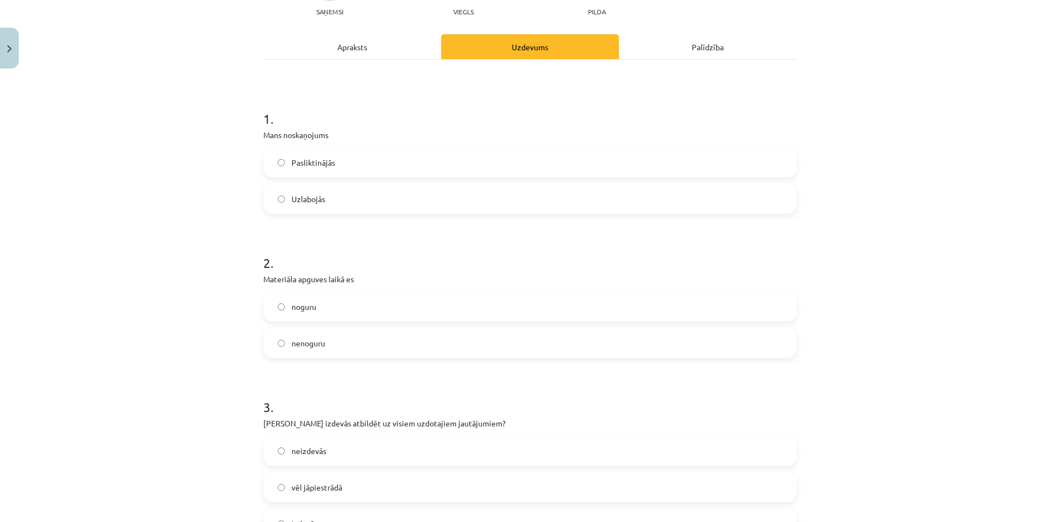
scroll to position [138, 0]
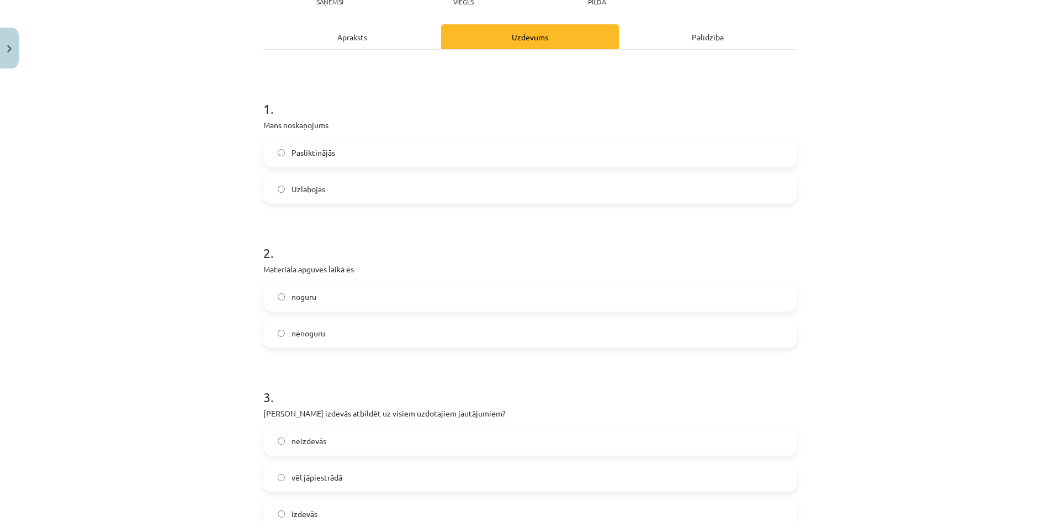
click at [335, 303] on label "noguru" at bounding box center [530, 297] width 531 height 28
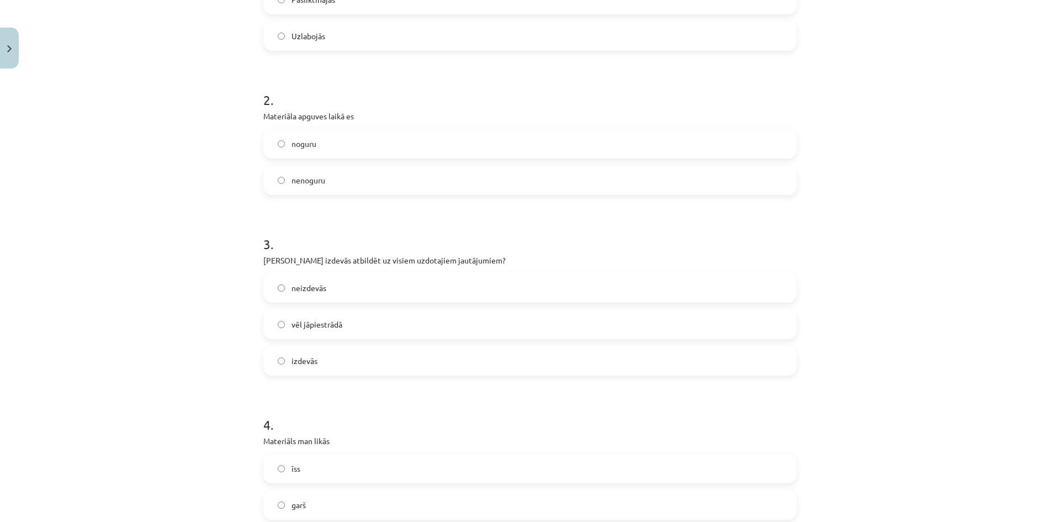
scroll to position [304, 0]
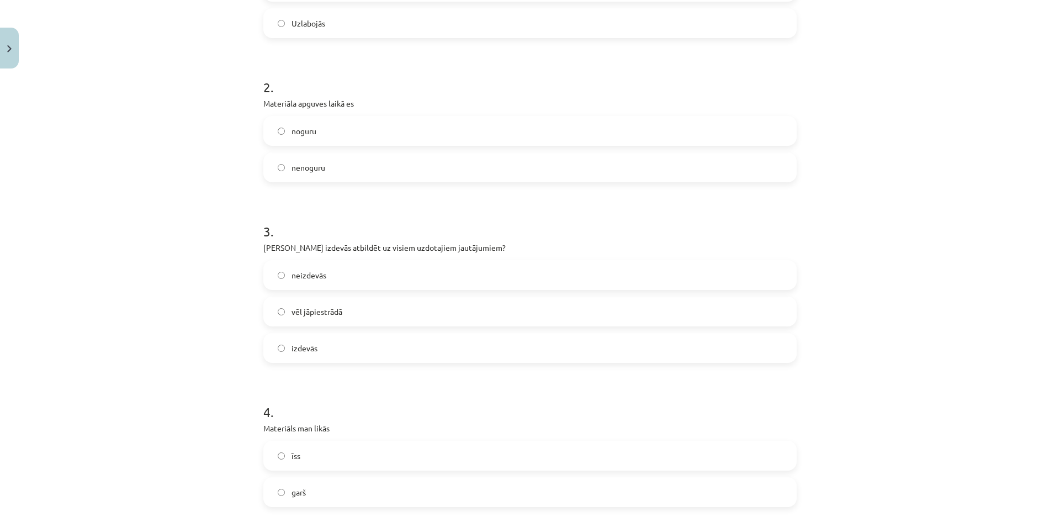
click at [341, 311] on label "vēl jāpiestrādā" at bounding box center [530, 312] width 531 height 28
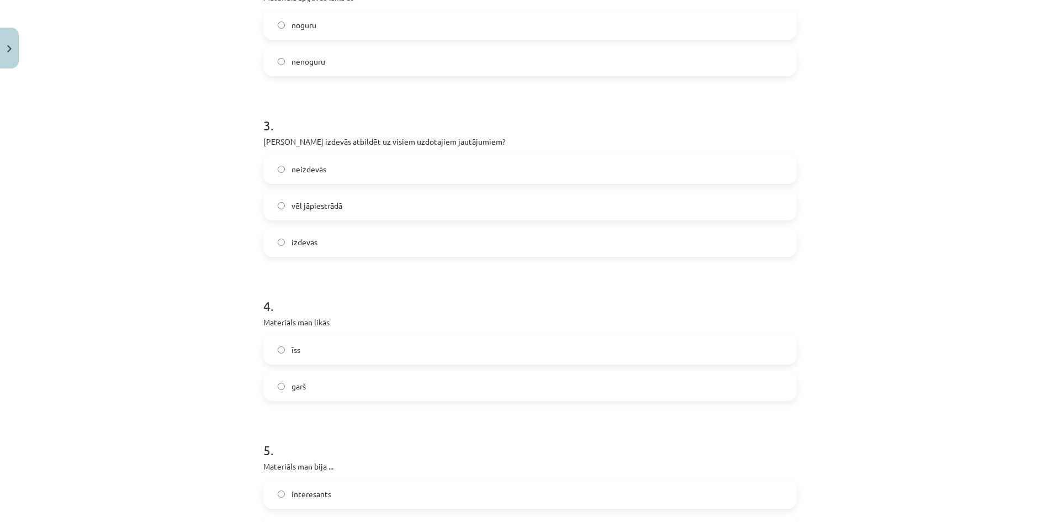
scroll to position [414, 0]
click at [311, 378] on label "garš" at bounding box center [530, 382] width 531 height 28
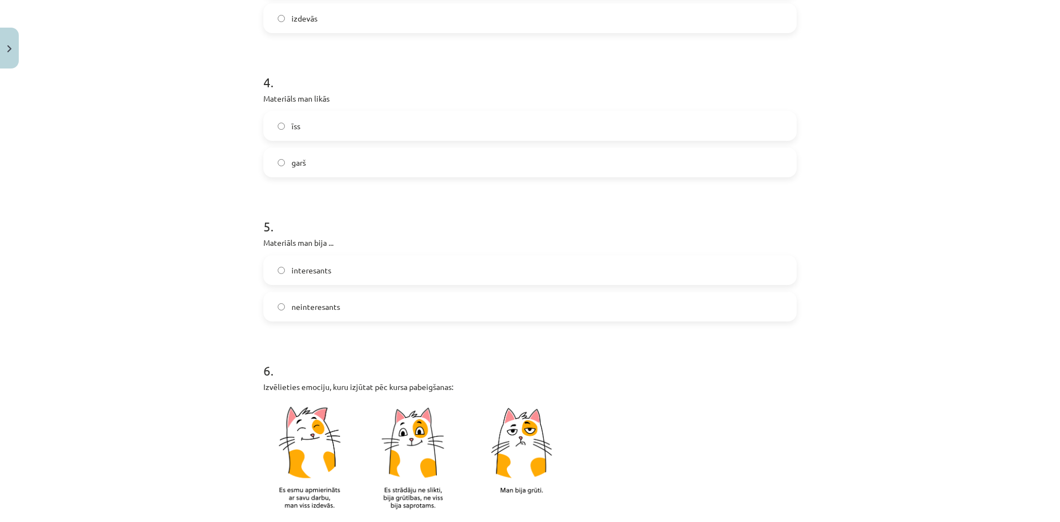
scroll to position [635, 0]
click at [320, 305] on span "neinteresants" at bounding box center [316, 305] width 49 height 12
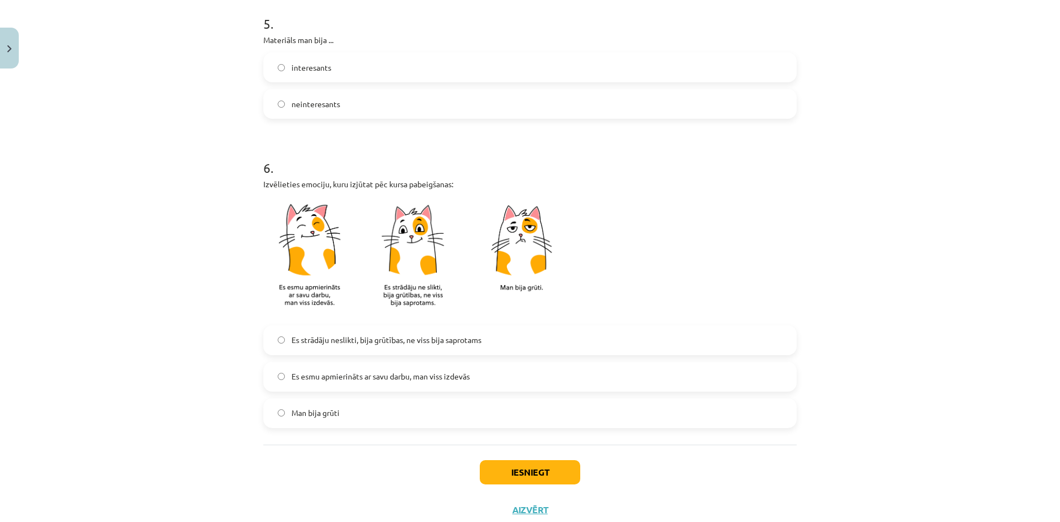
scroll to position [856, 0]
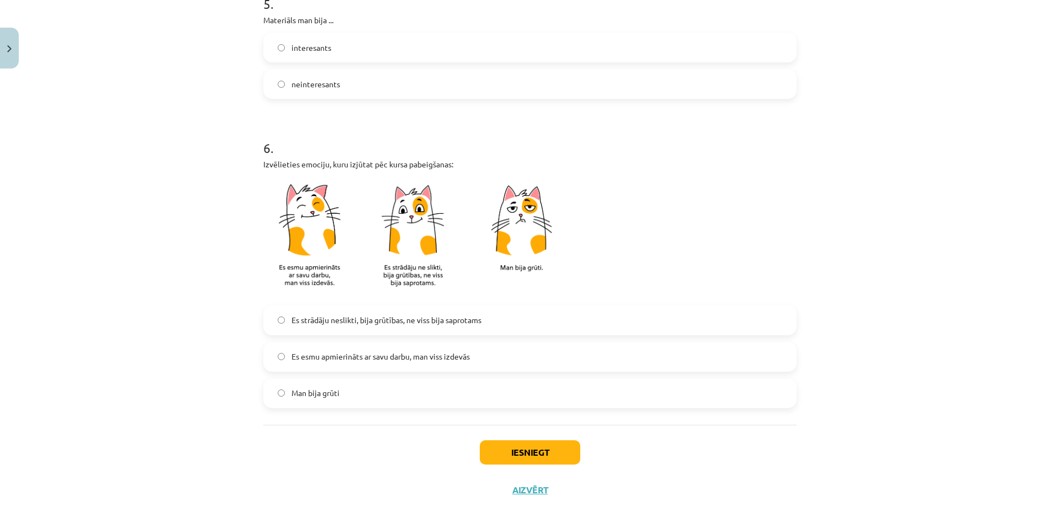
drag, startPoint x: 345, startPoint y: 394, endPoint x: 351, endPoint y: 398, distance: 7.2
click at [347, 395] on label "Man bija grūti" at bounding box center [530, 393] width 531 height 28
click at [509, 457] on button "Iesniegt" at bounding box center [530, 452] width 101 height 24
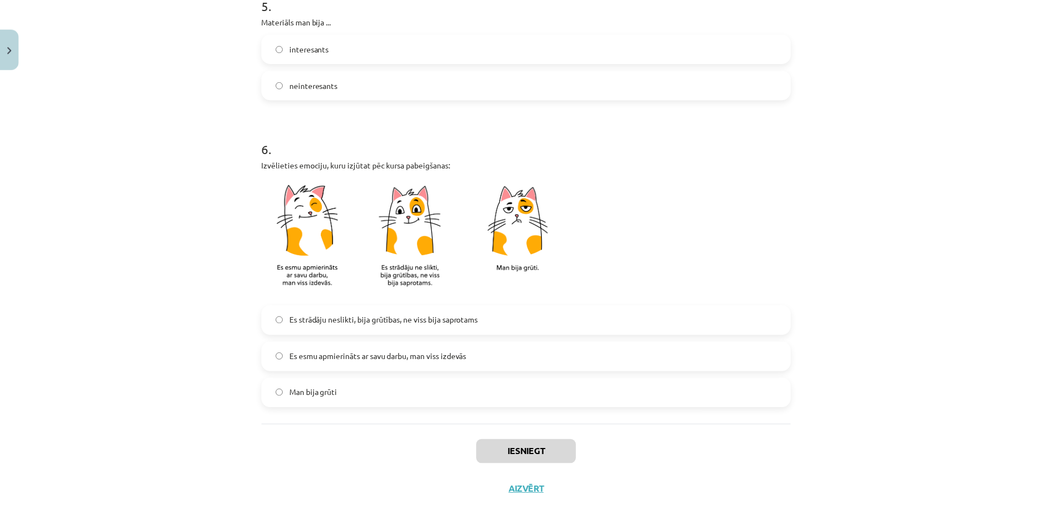
scroll to position [330, 0]
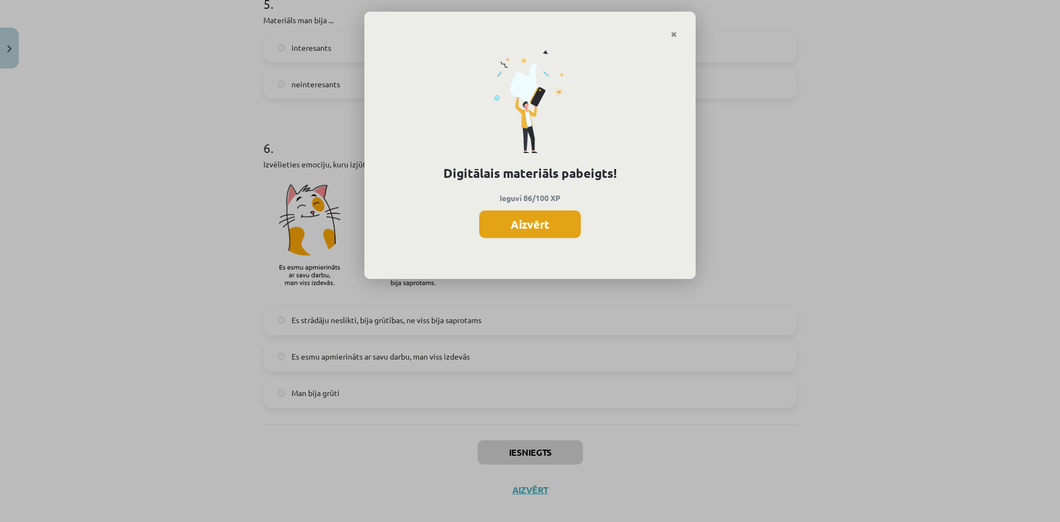
click at [563, 220] on button "Aizvērt" at bounding box center [530, 224] width 102 height 28
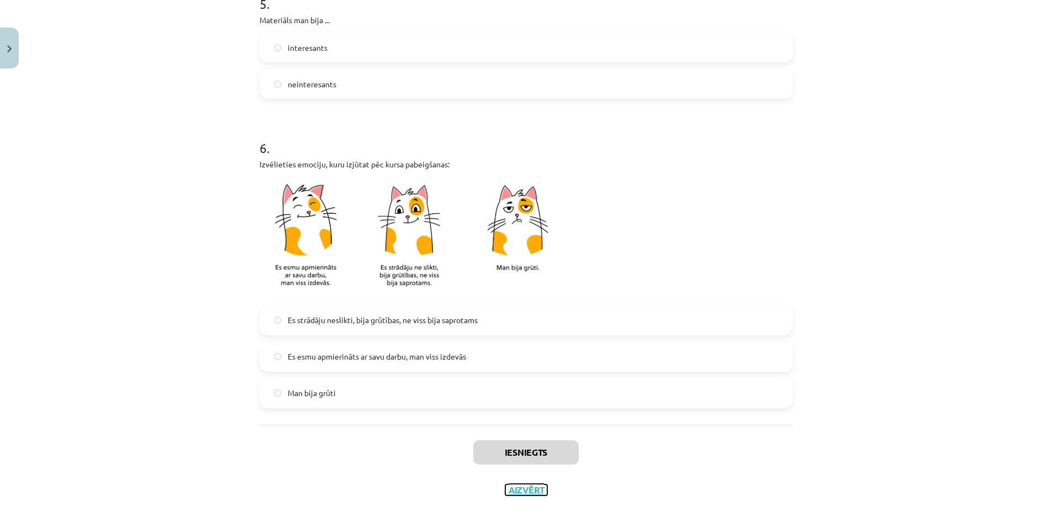
click at [514, 492] on button "Aizvērt" at bounding box center [526, 489] width 42 height 11
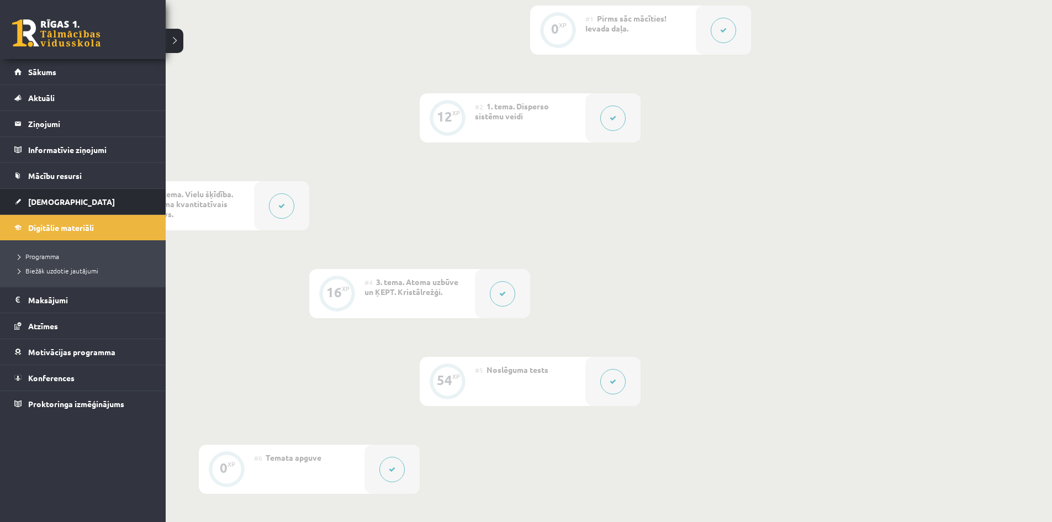
scroll to position [194, 0]
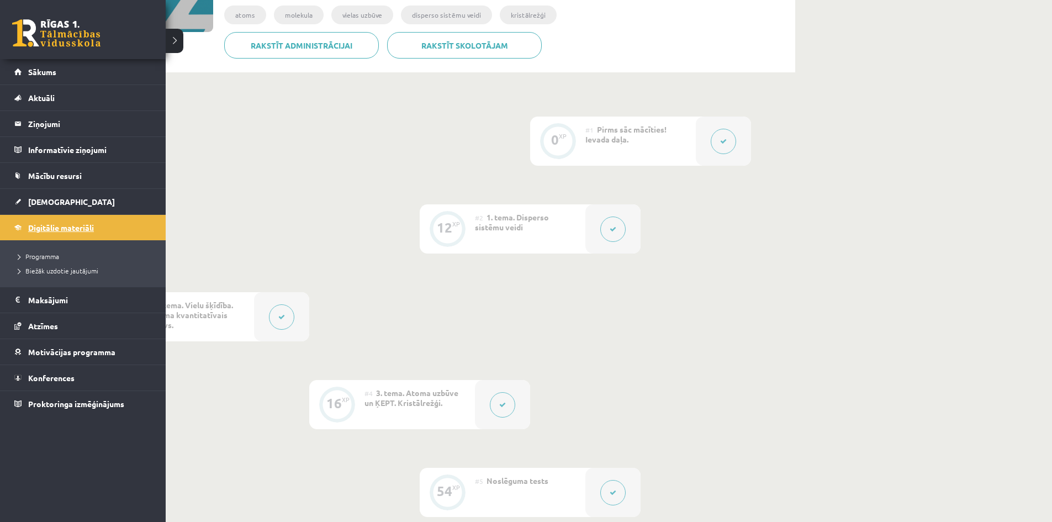
click at [44, 227] on span "Digitālie materiāli" at bounding box center [61, 228] width 66 height 10
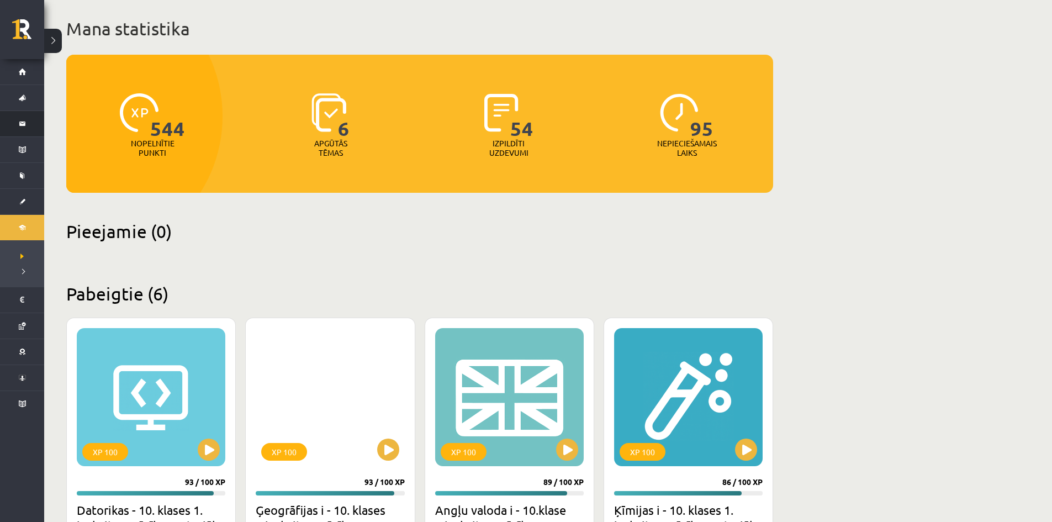
scroll to position [55, 0]
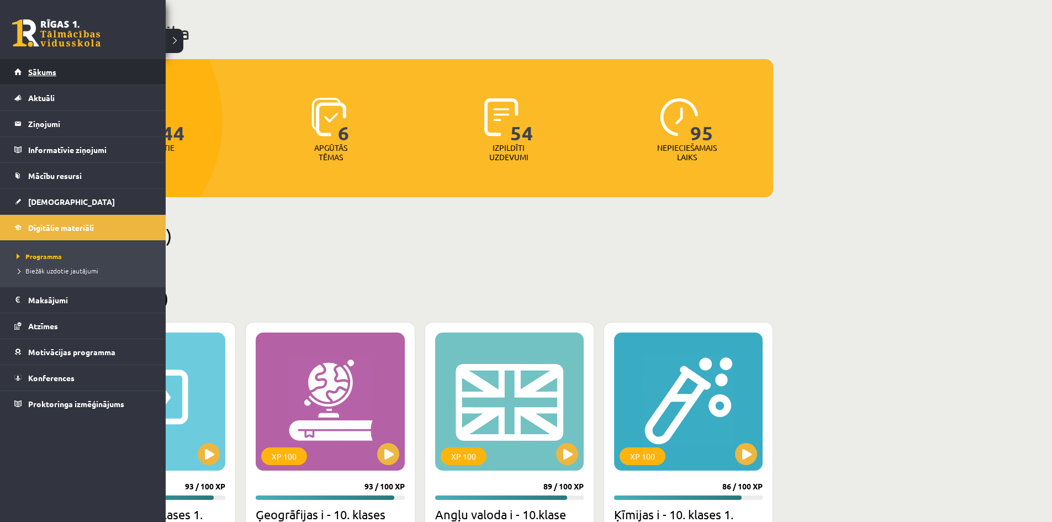
click at [51, 74] on span "Sākums" at bounding box center [42, 72] width 28 height 10
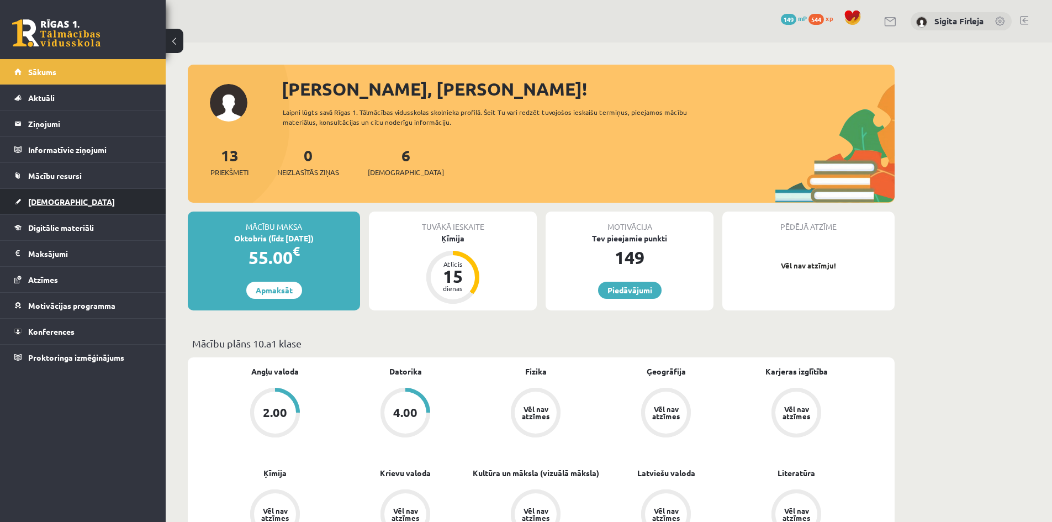
click at [57, 198] on span "[DEMOGRAPHIC_DATA]" at bounding box center [71, 202] width 87 height 10
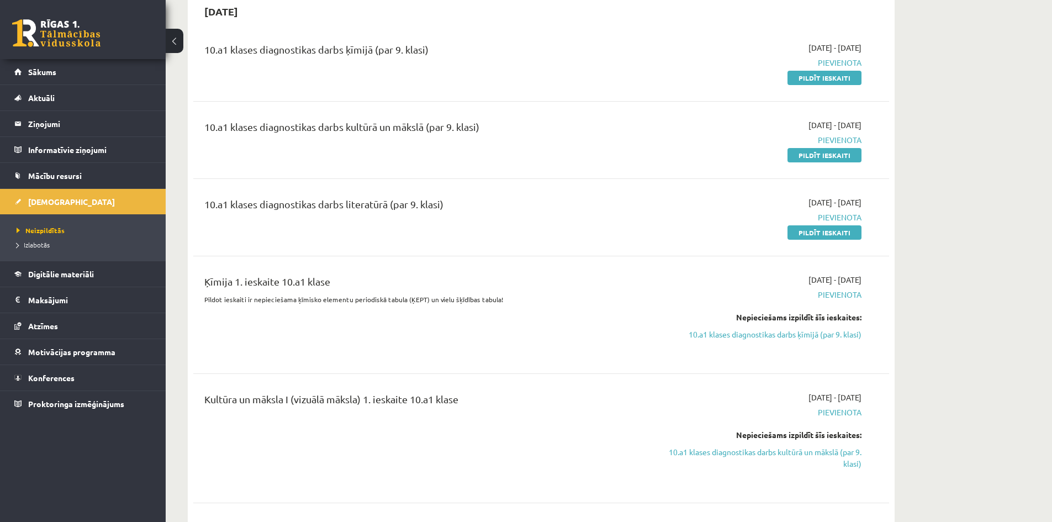
scroll to position [331, 0]
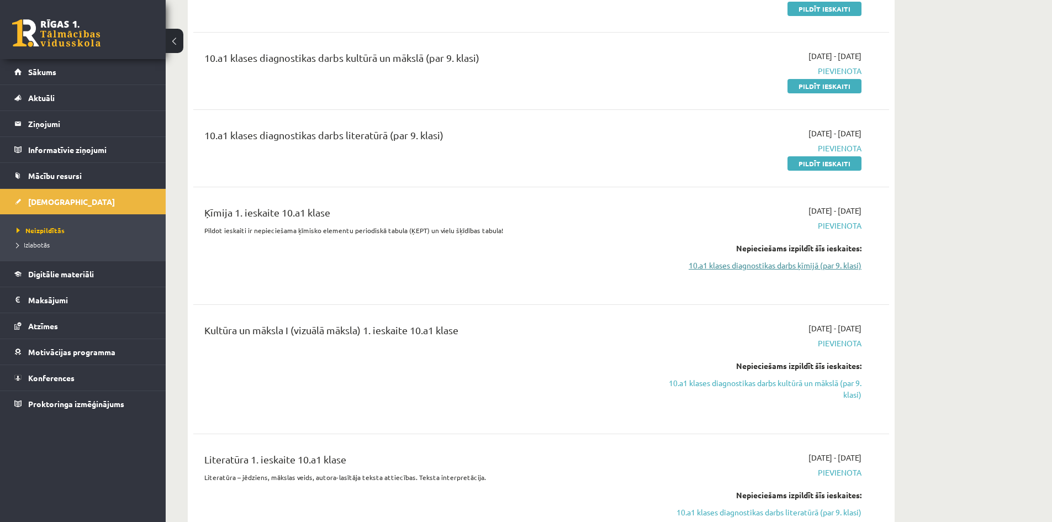
click at [801, 267] on link "10.a1 klases diagnostikas darbs ķīmijā (par 9. klasi)" at bounding box center [757, 266] width 208 height 12
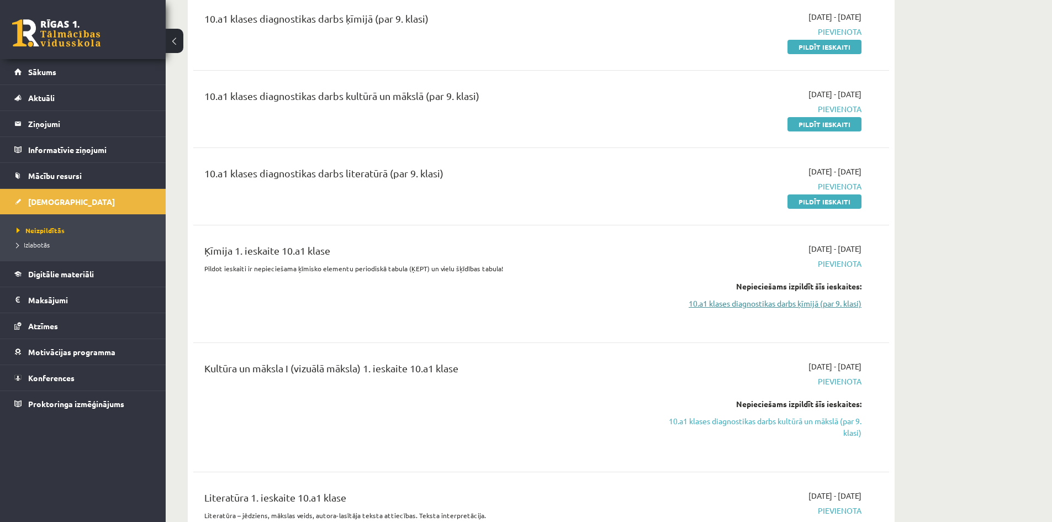
click at [766, 308] on link "10.a1 klases diagnostikas darbs ķīmijā (par 9. klasi)" at bounding box center [757, 304] width 208 height 12
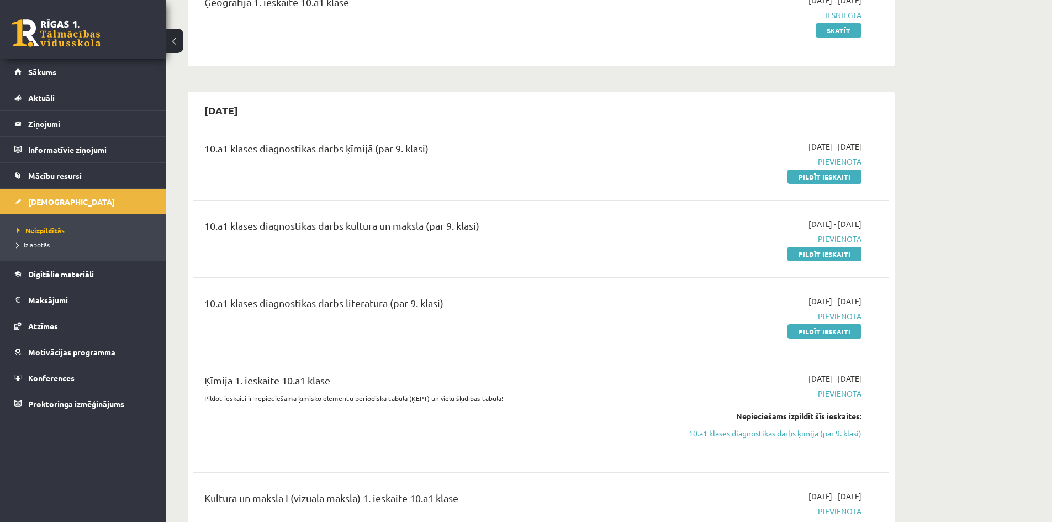
scroll to position [183, 0]
